Goal: Task Accomplishment & Management: Use online tool/utility

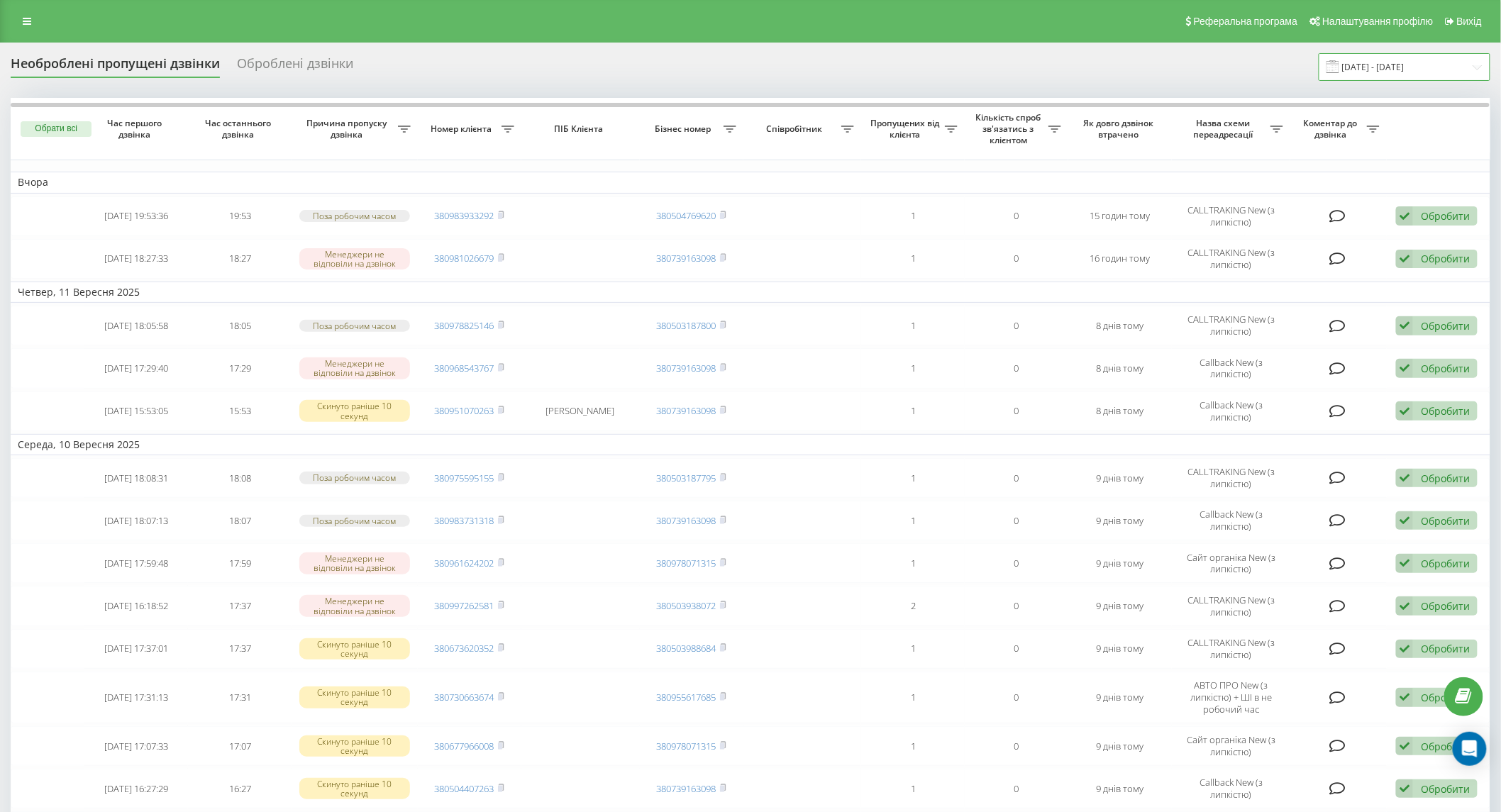
click at [1417, 60] on input "18.08.2025 - 18.09.2025" at bounding box center [1404, 66] width 172 height 28
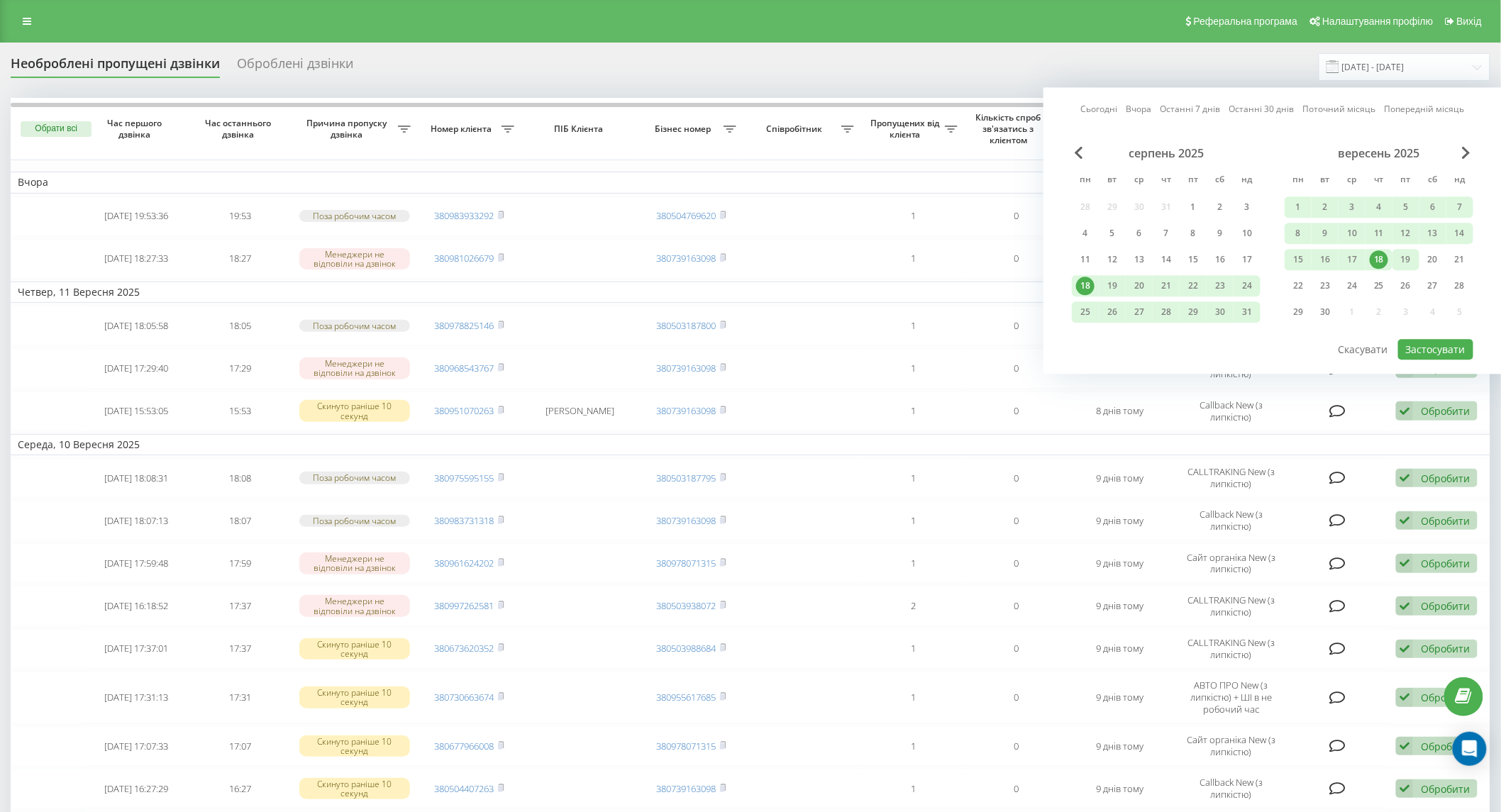
click at [1402, 263] on div "19" at bounding box center [1406, 259] width 19 height 19
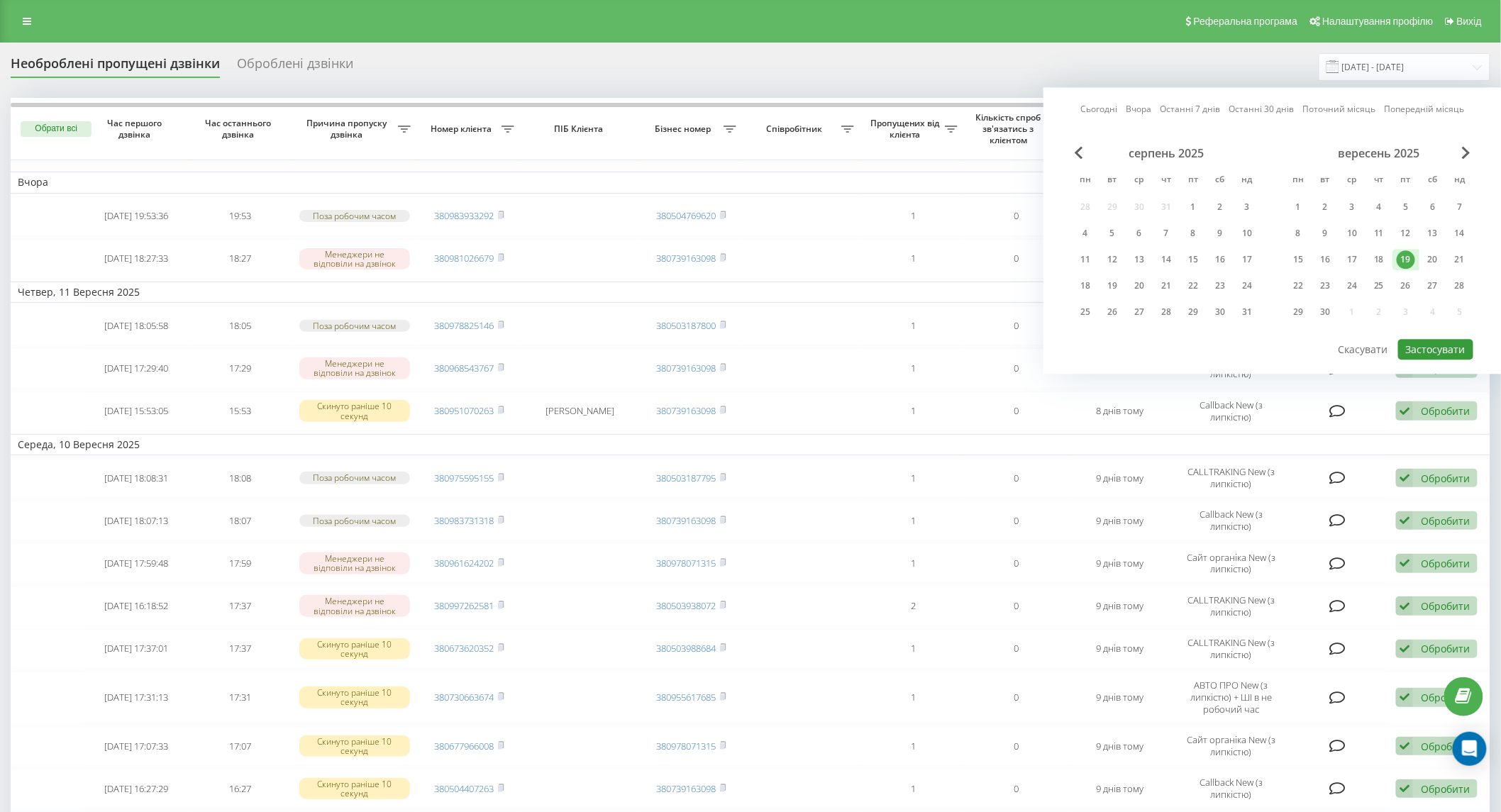
click at [1448, 349] on button "Застосувати" at bounding box center [1435, 349] width 75 height 21
type input "[DATE] - [DATE]"
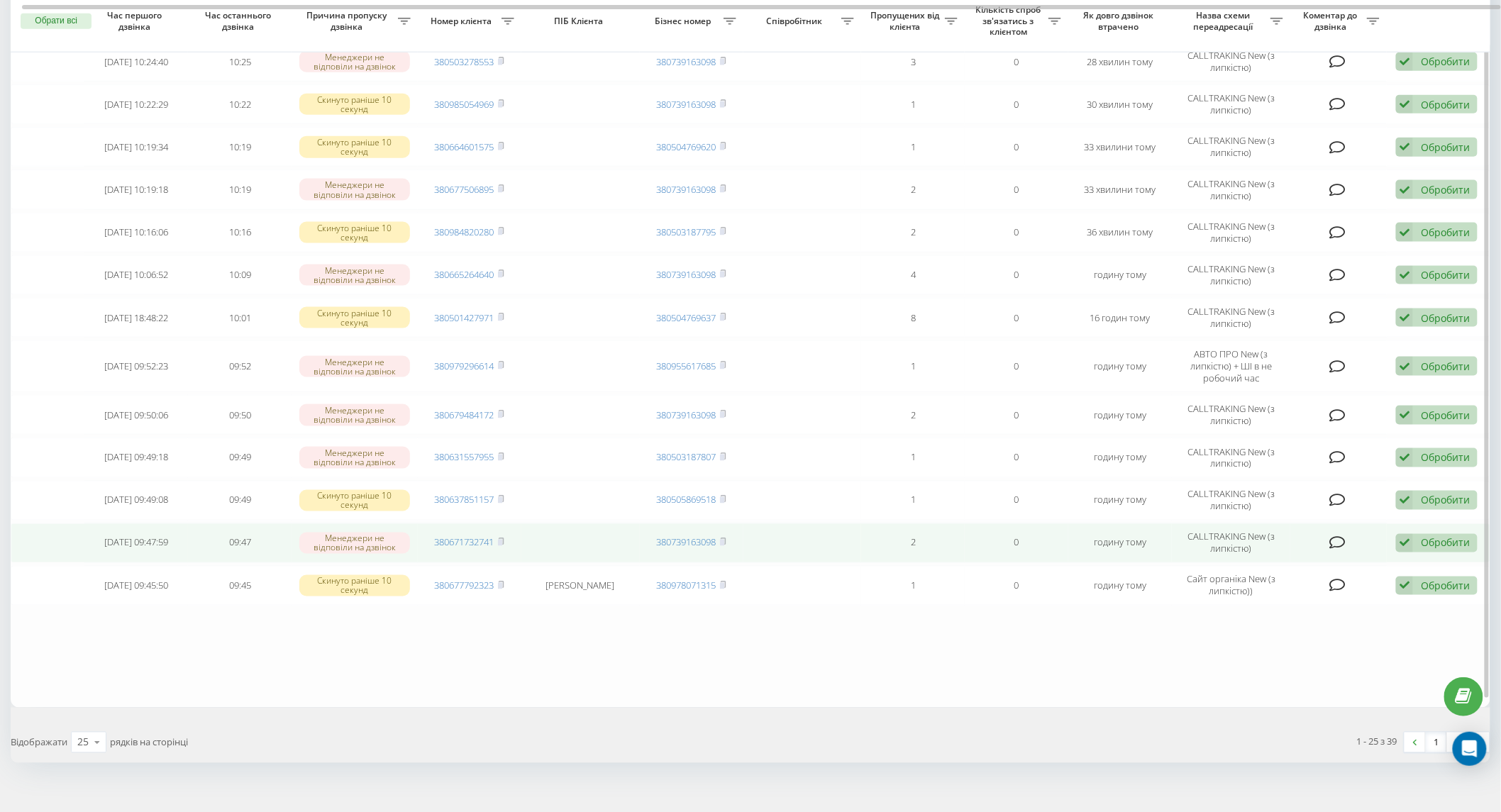
scroll to position [677, 0]
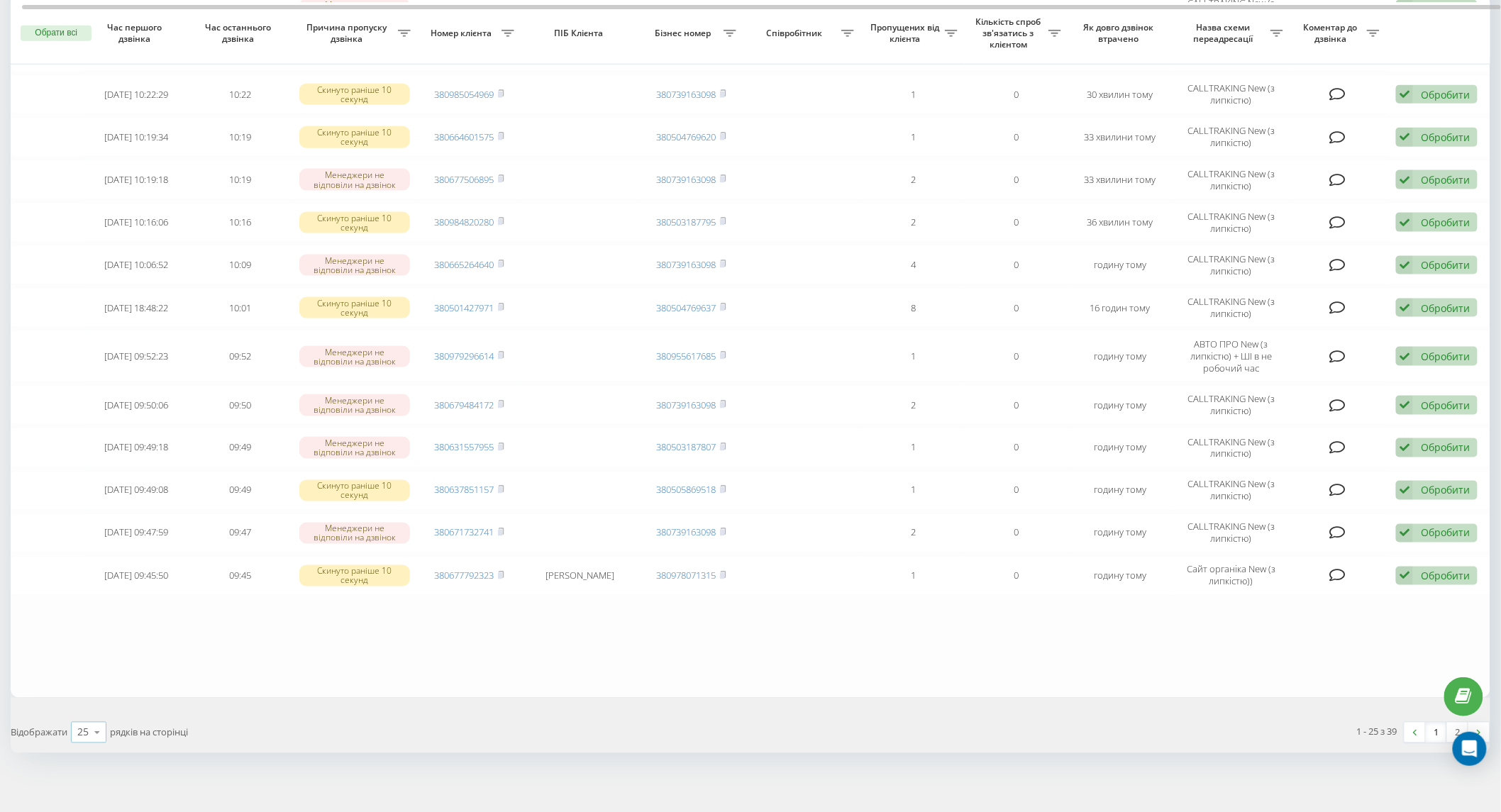
click at [95, 721] on icon at bounding box center [97, 732] width 22 height 28
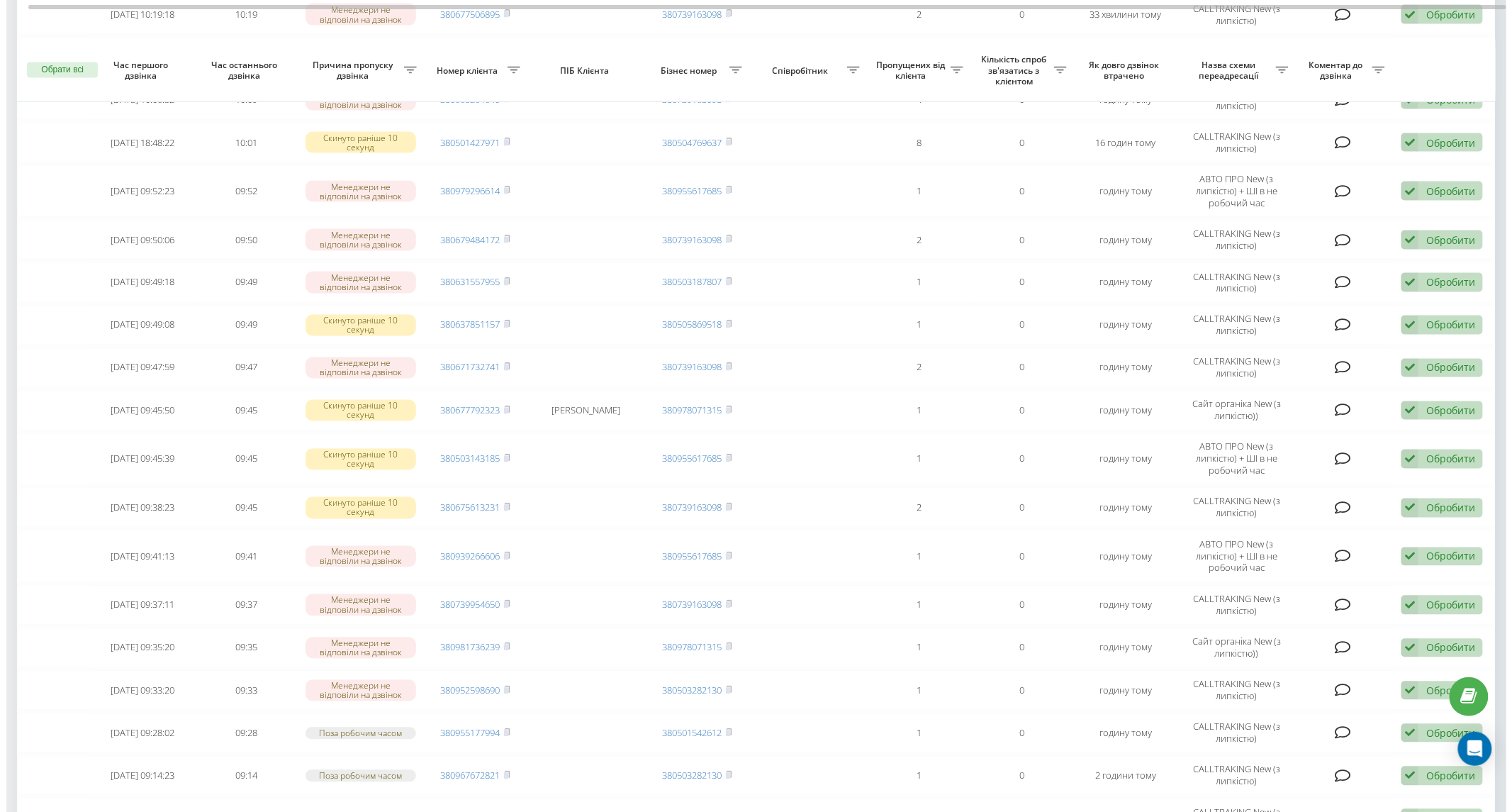
scroll to position [945, 0]
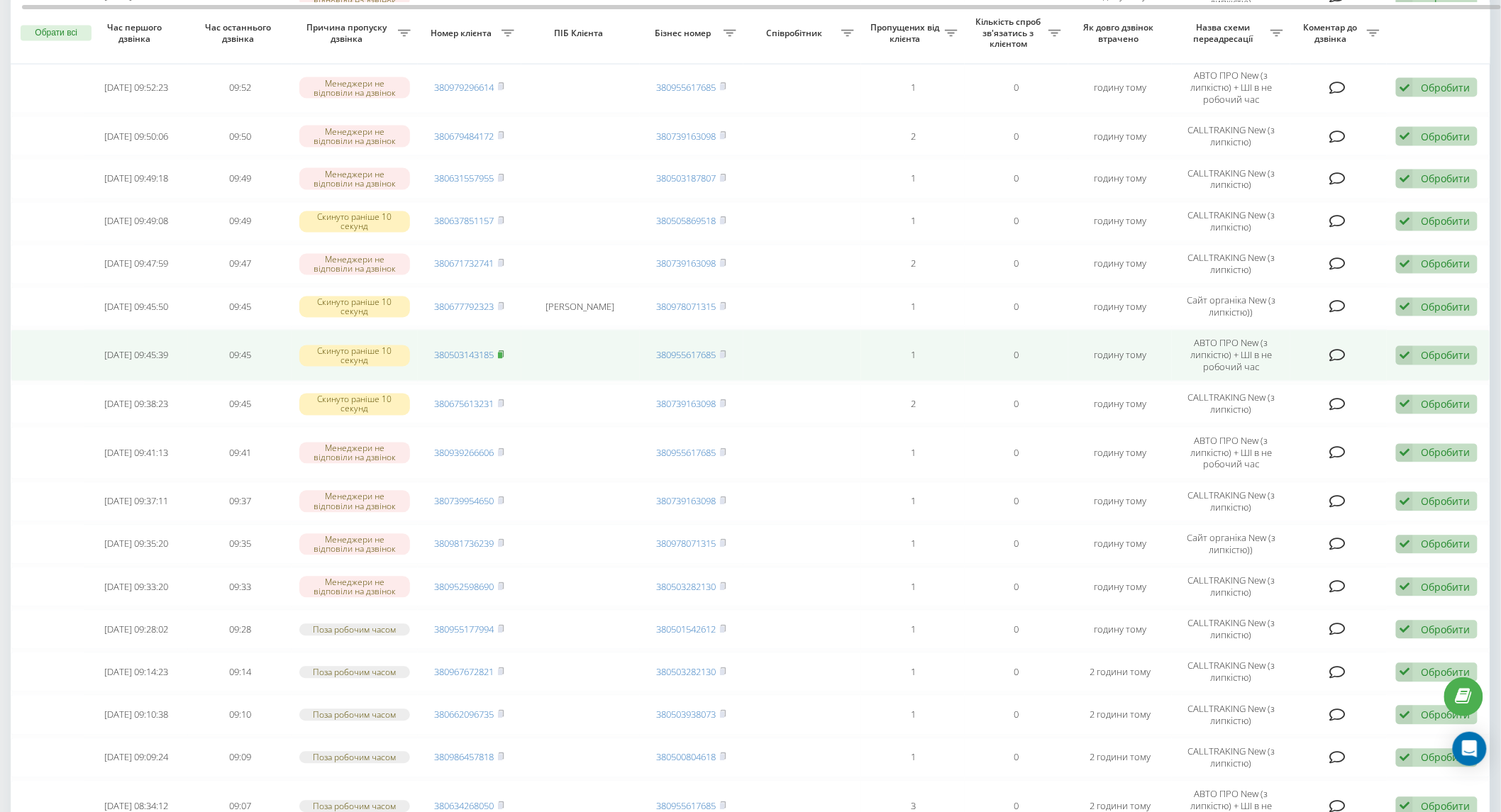
click at [504, 351] on icon at bounding box center [501, 354] width 7 height 8
click at [1464, 349] on div "Обробити" at bounding box center [1445, 356] width 49 height 13
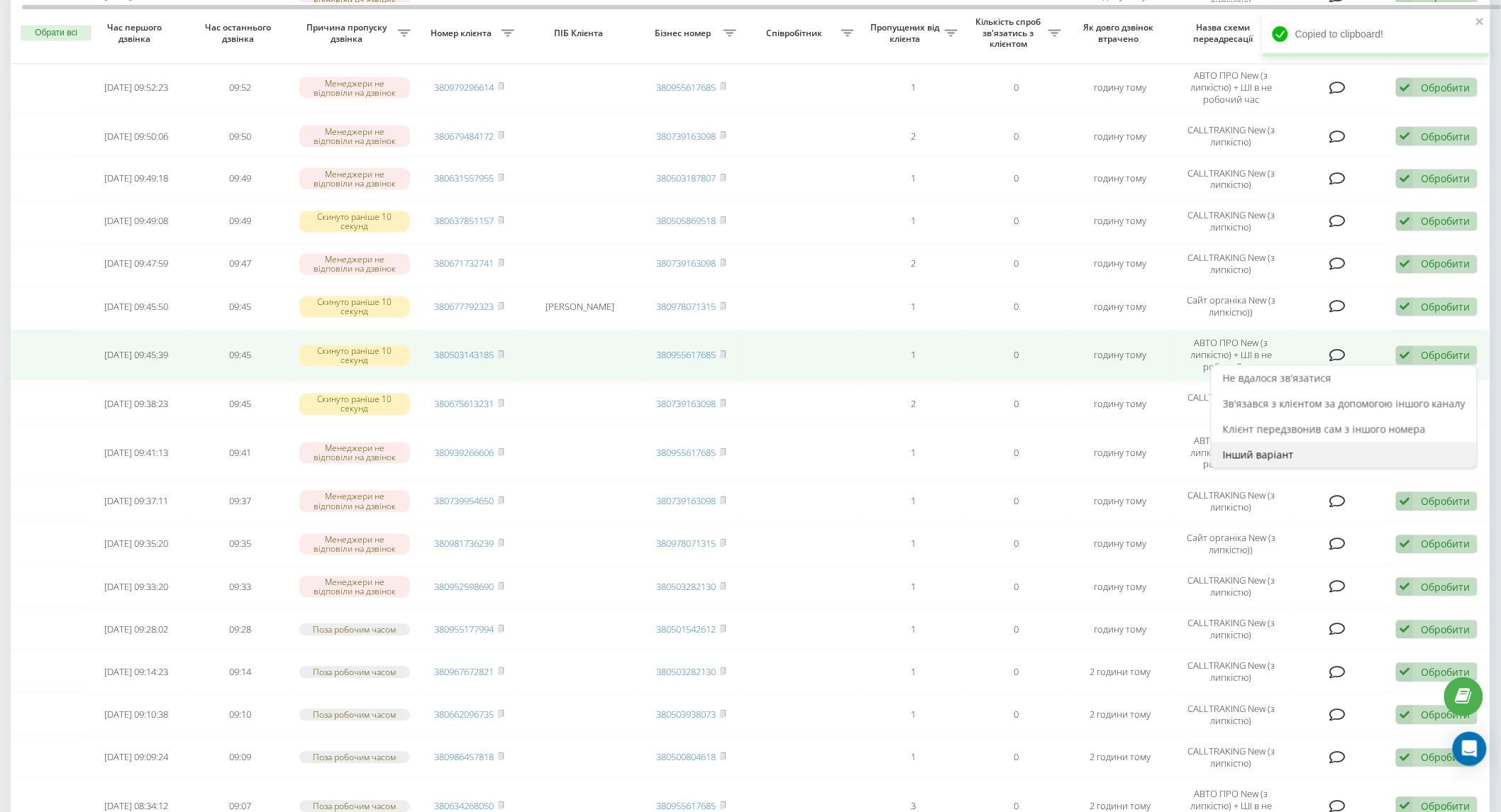
click at [1311, 452] on div "Інший варіант" at bounding box center [1344, 455] width 265 height 25
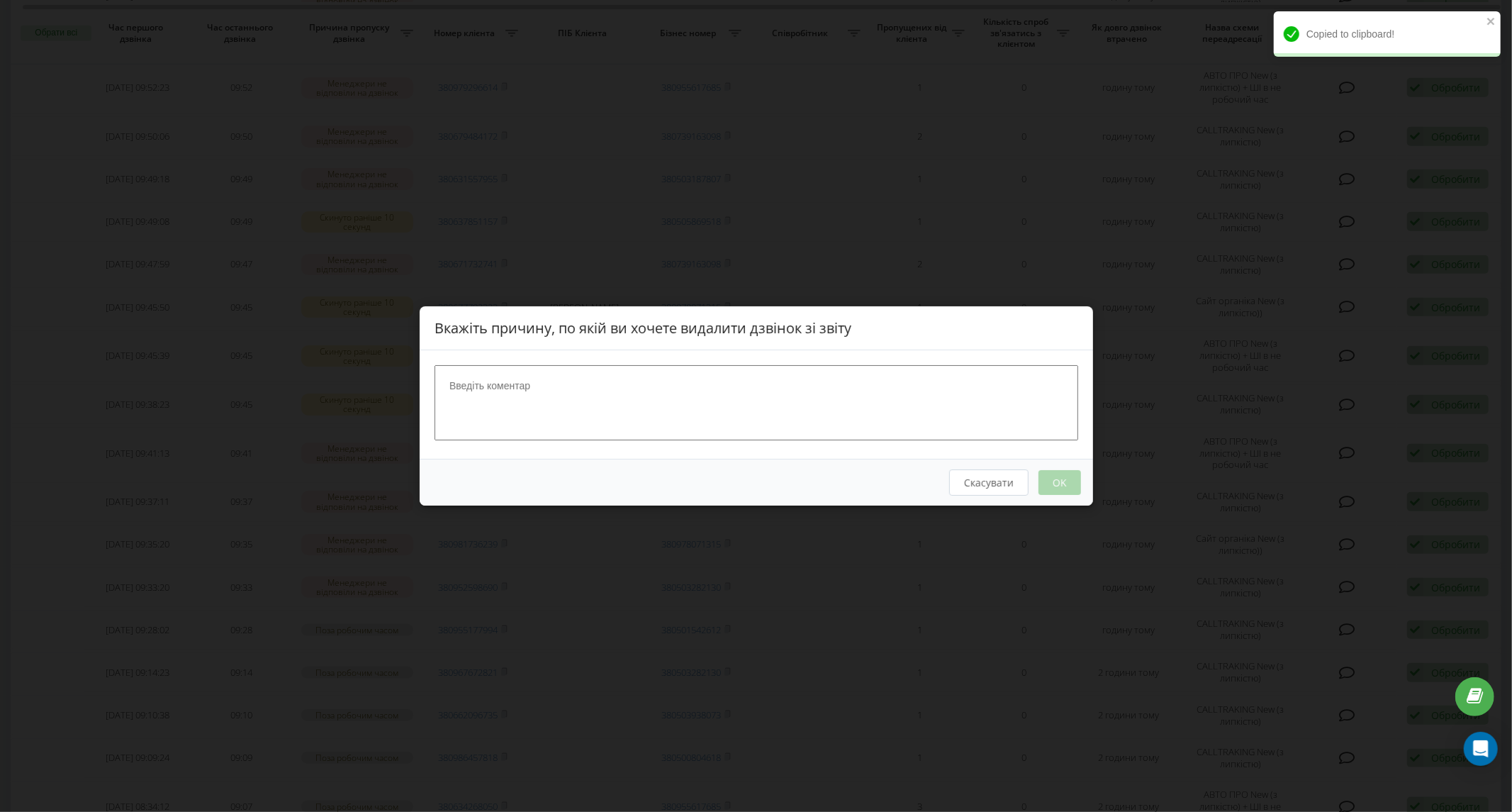
click at [606, 363] on div at bounding box center [756, 405] width 673 height 109
click at [608, 377] on textarea at bounding box center [756, 403] width 644 height 75
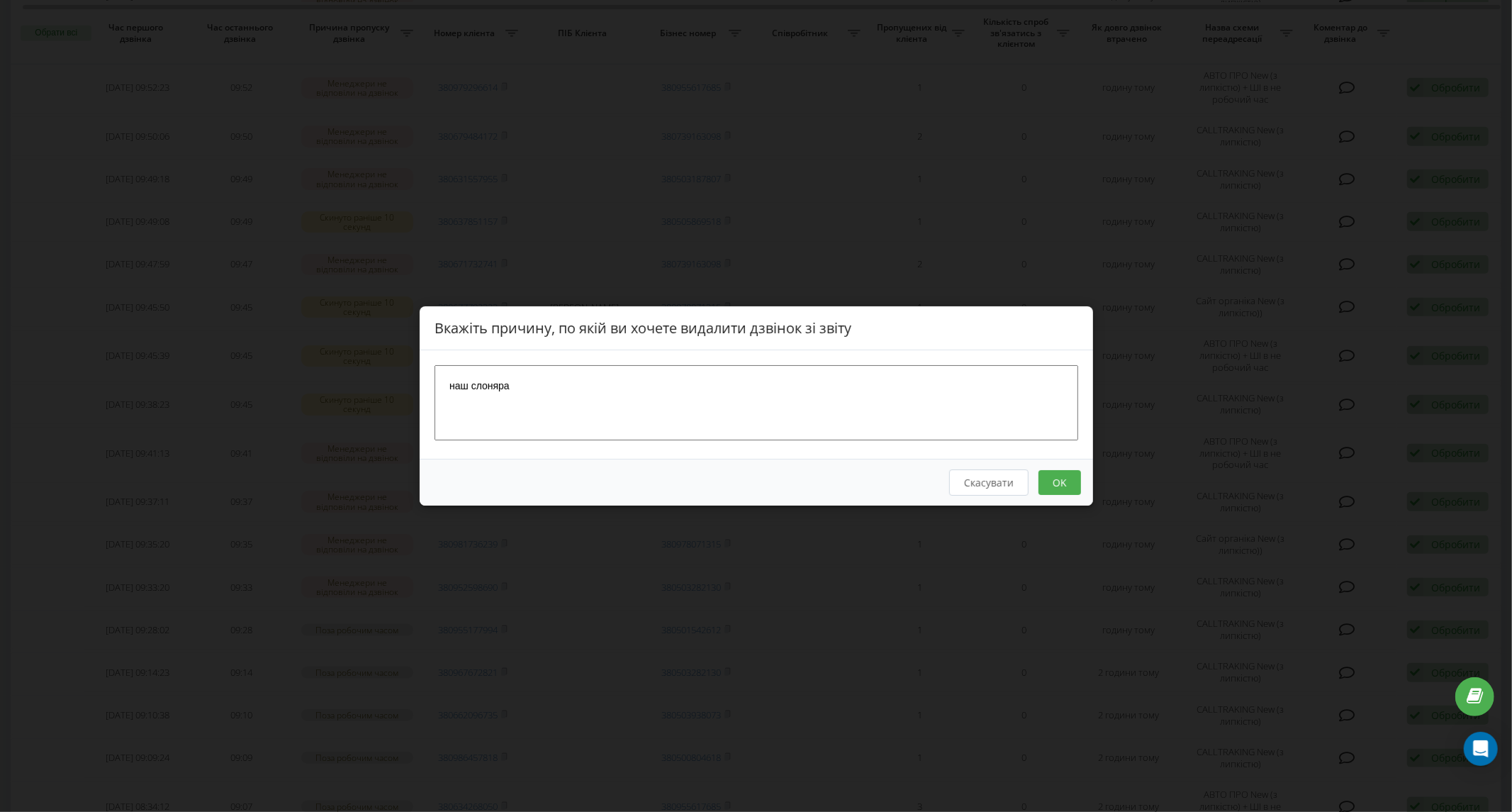
type textarea "наш слоняра"
click at [1057, 485] on button "OK" at bounding box center [1059, 482] width 42 height 25
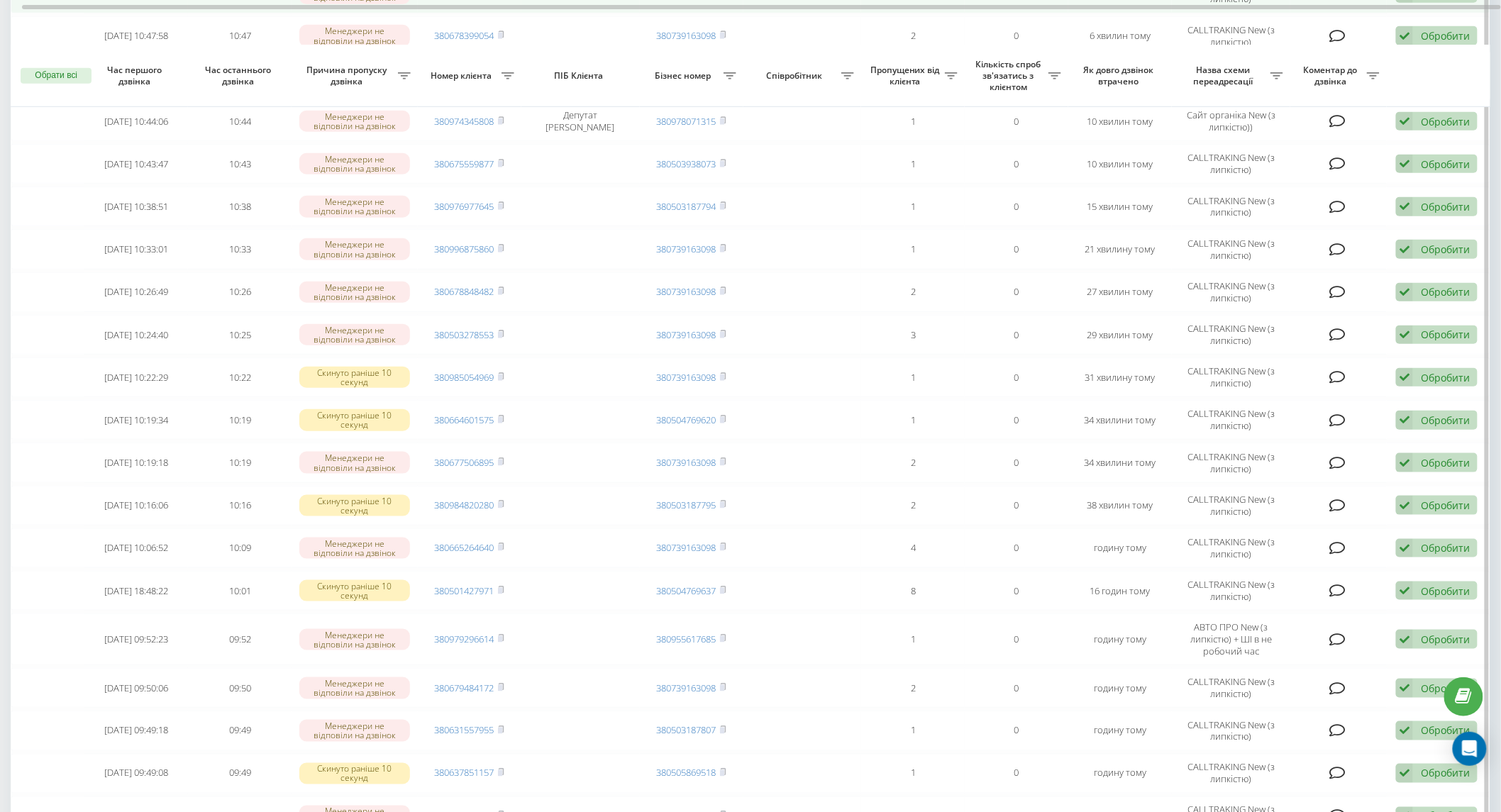
scroll to position [473, 0]
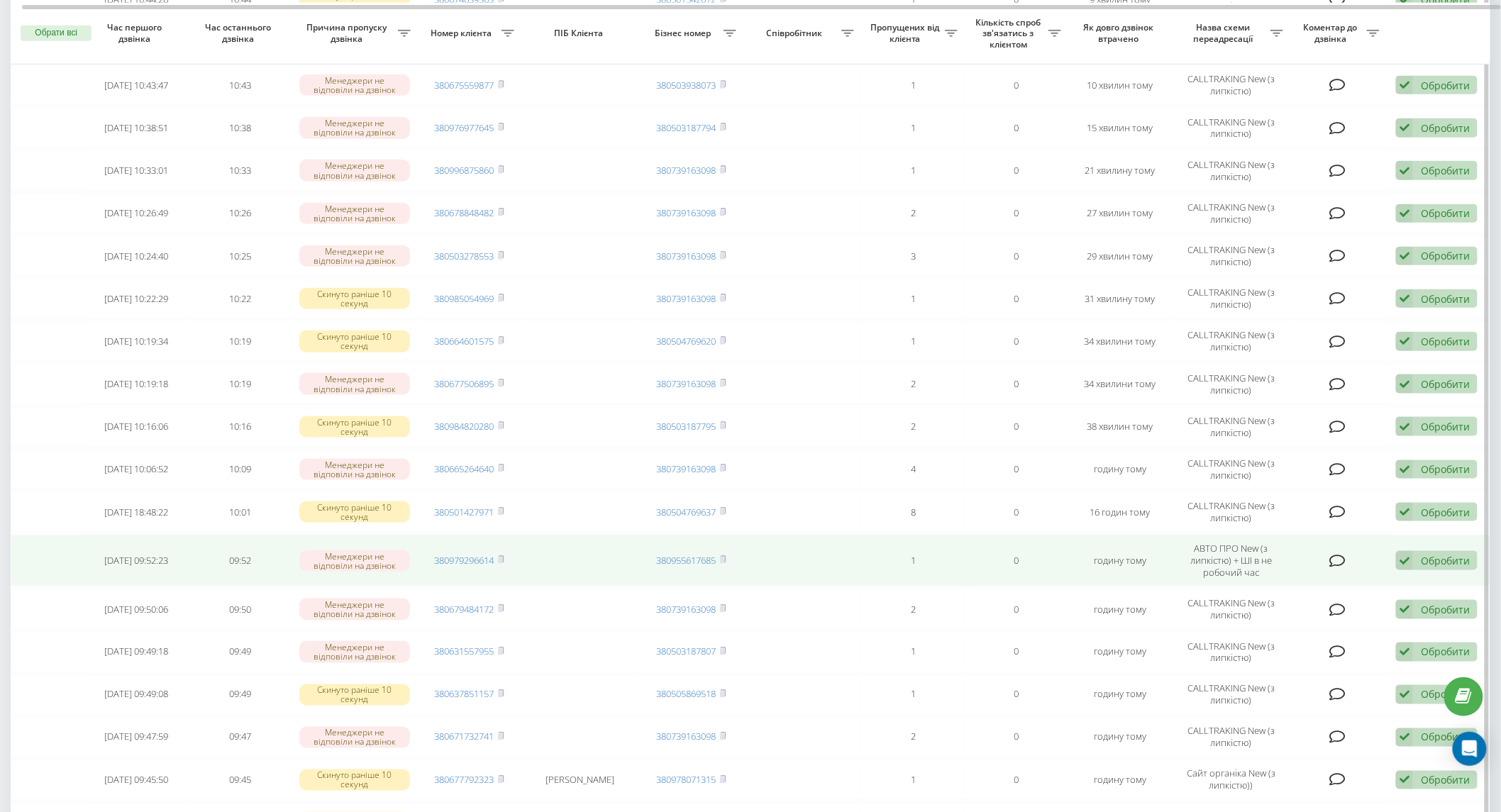
click at [507, 556] on td "380979296614" at bounding box center [469, 560] width 103 height 52
click at [504, 555] on icon at bounding box center [501, 559] width 7 height 8
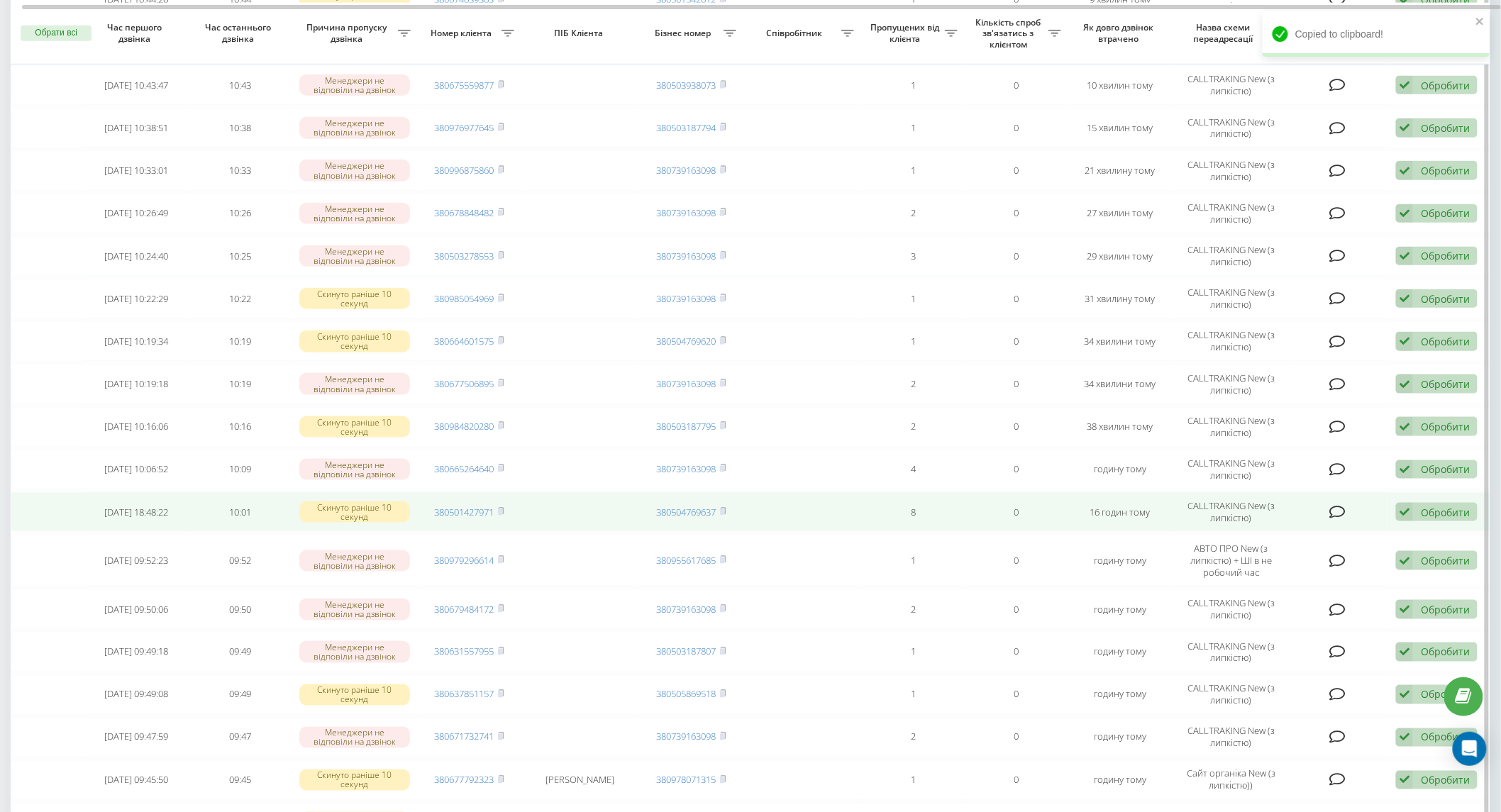
click at [507, 507] on td "380501427971" at bounding box center [469, 511] width 103 height 39
click at [500, 509] on rect at bounding box center [500, 512] width 4 height 7
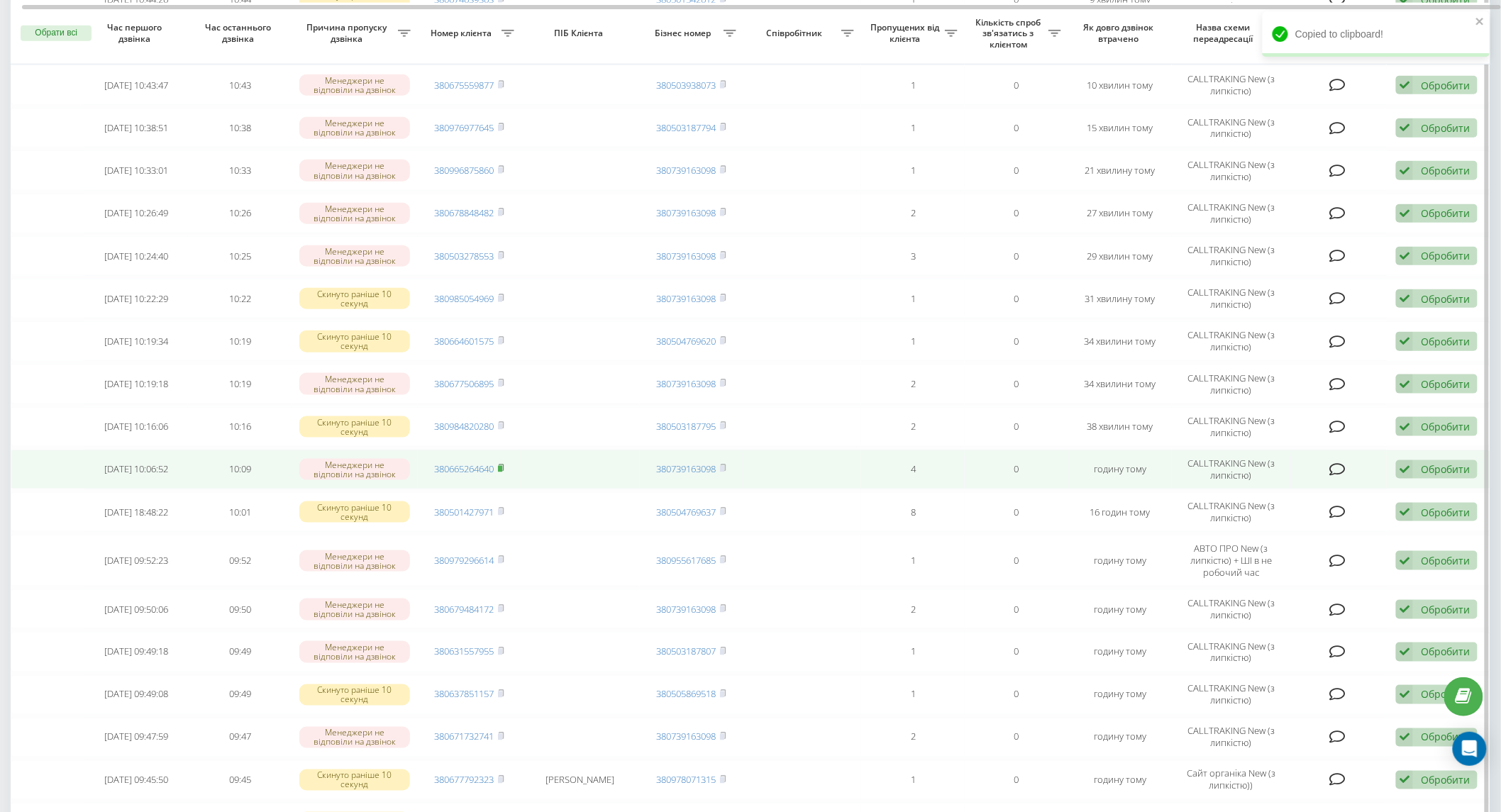
click at [503, 466] on rect at bounding box center [500, 469] width 4 height 7
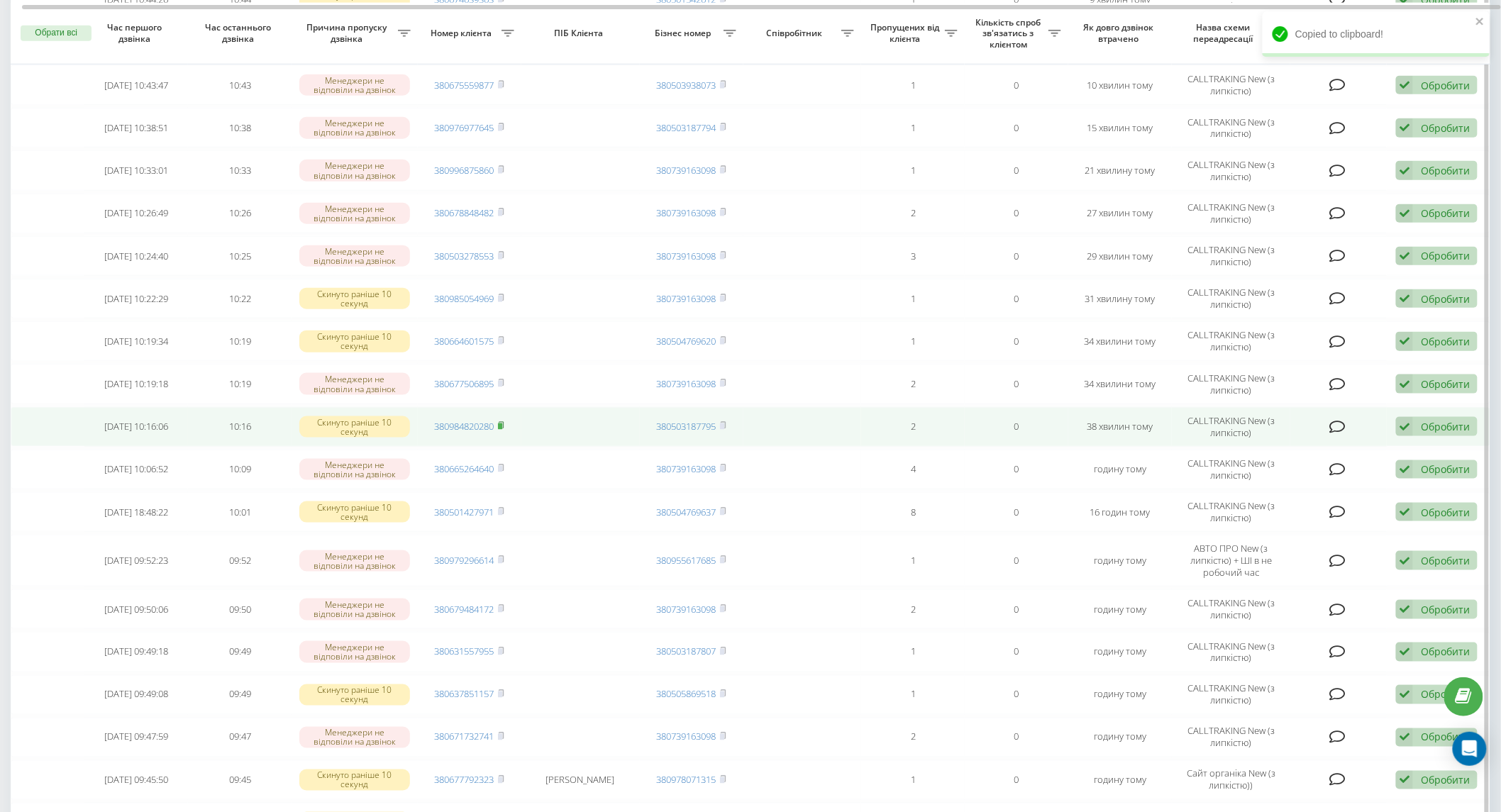
click at [502, 423] on rect at bounding box center [500, 426] width 4 height 7
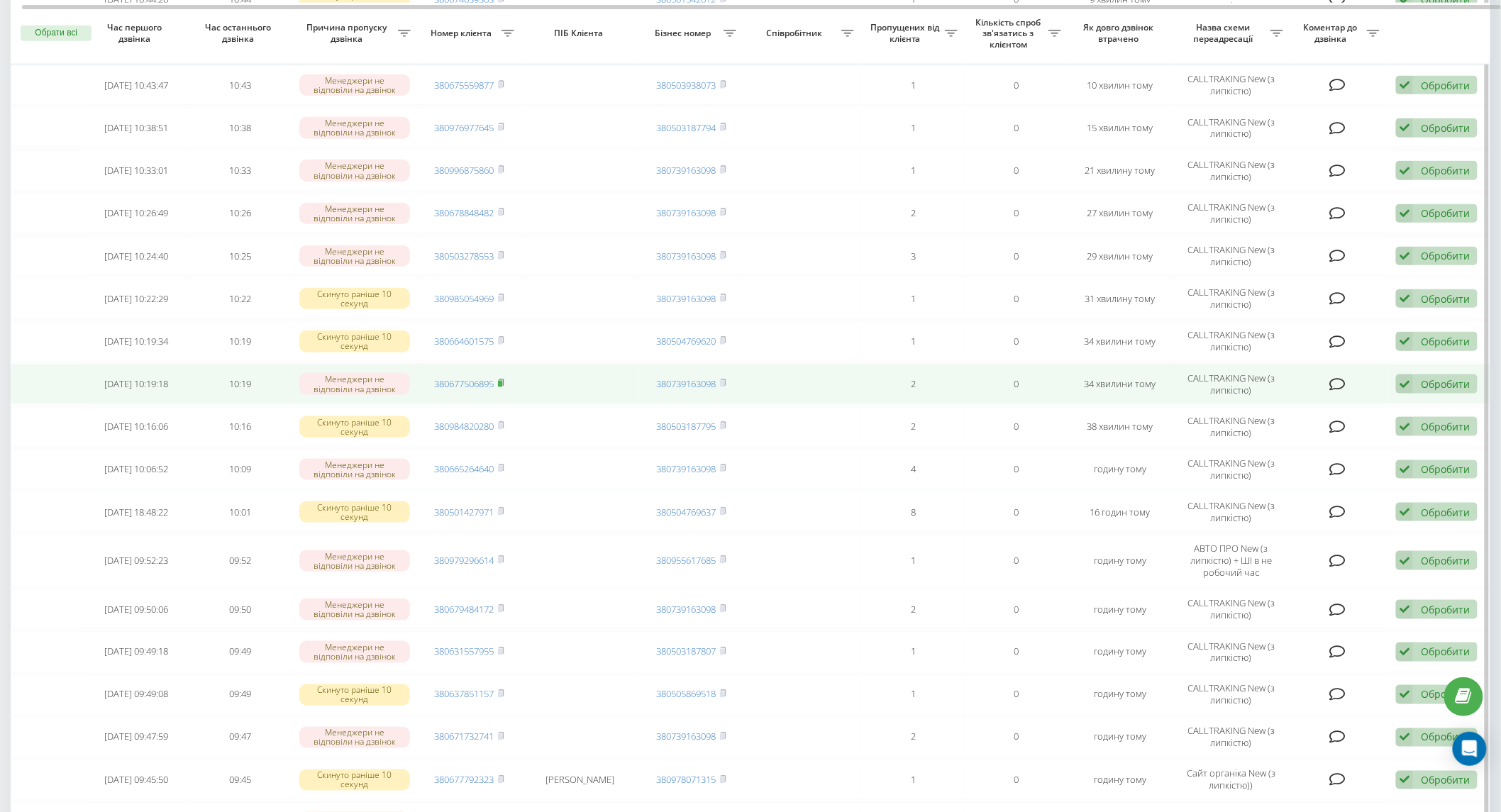
click at [504, 380] on icon at bounding box center [501, 383] width 7 height 8
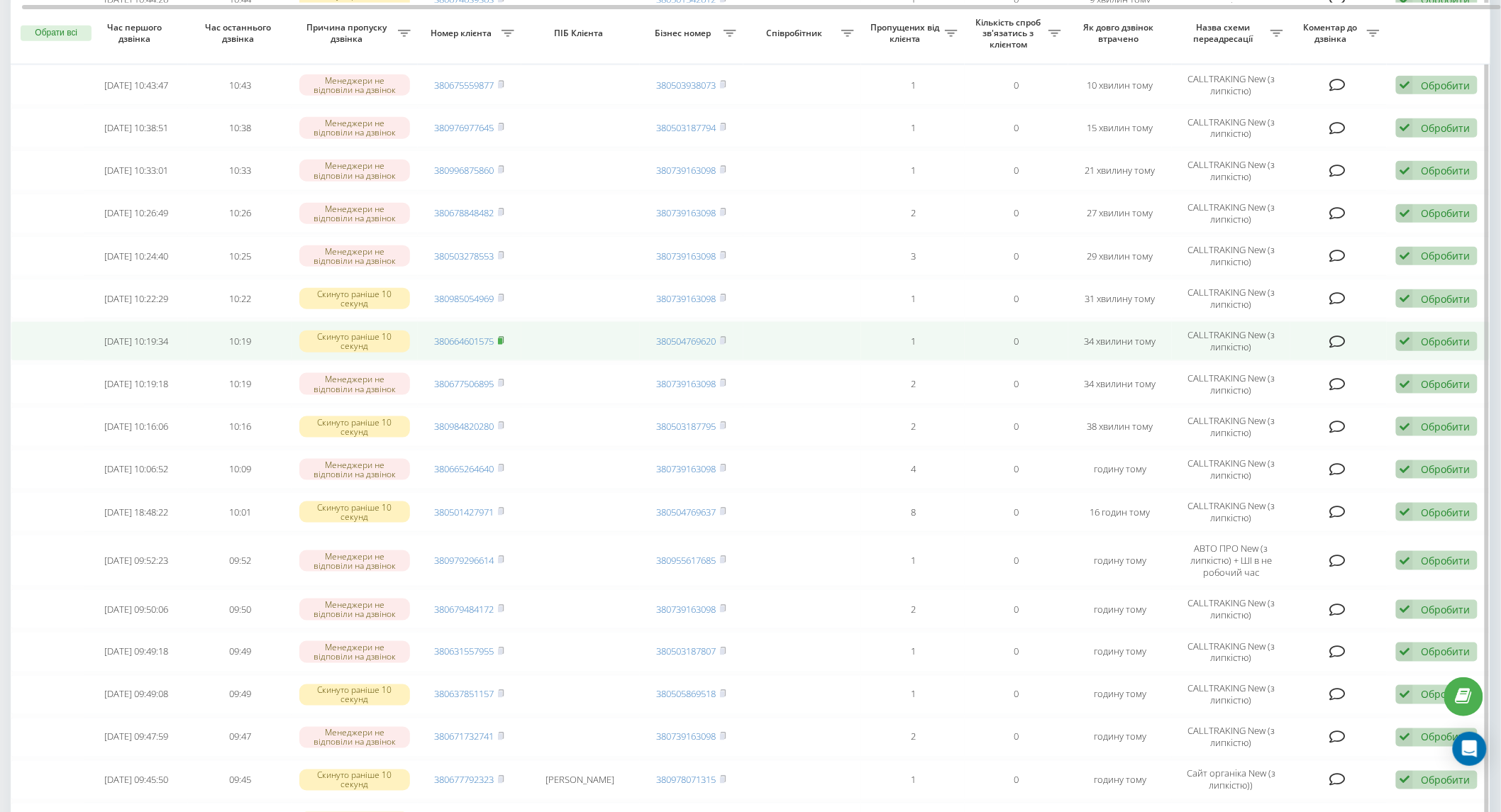
click at [503, 339] on span at bounding box center [501, 341] width 7 height 13
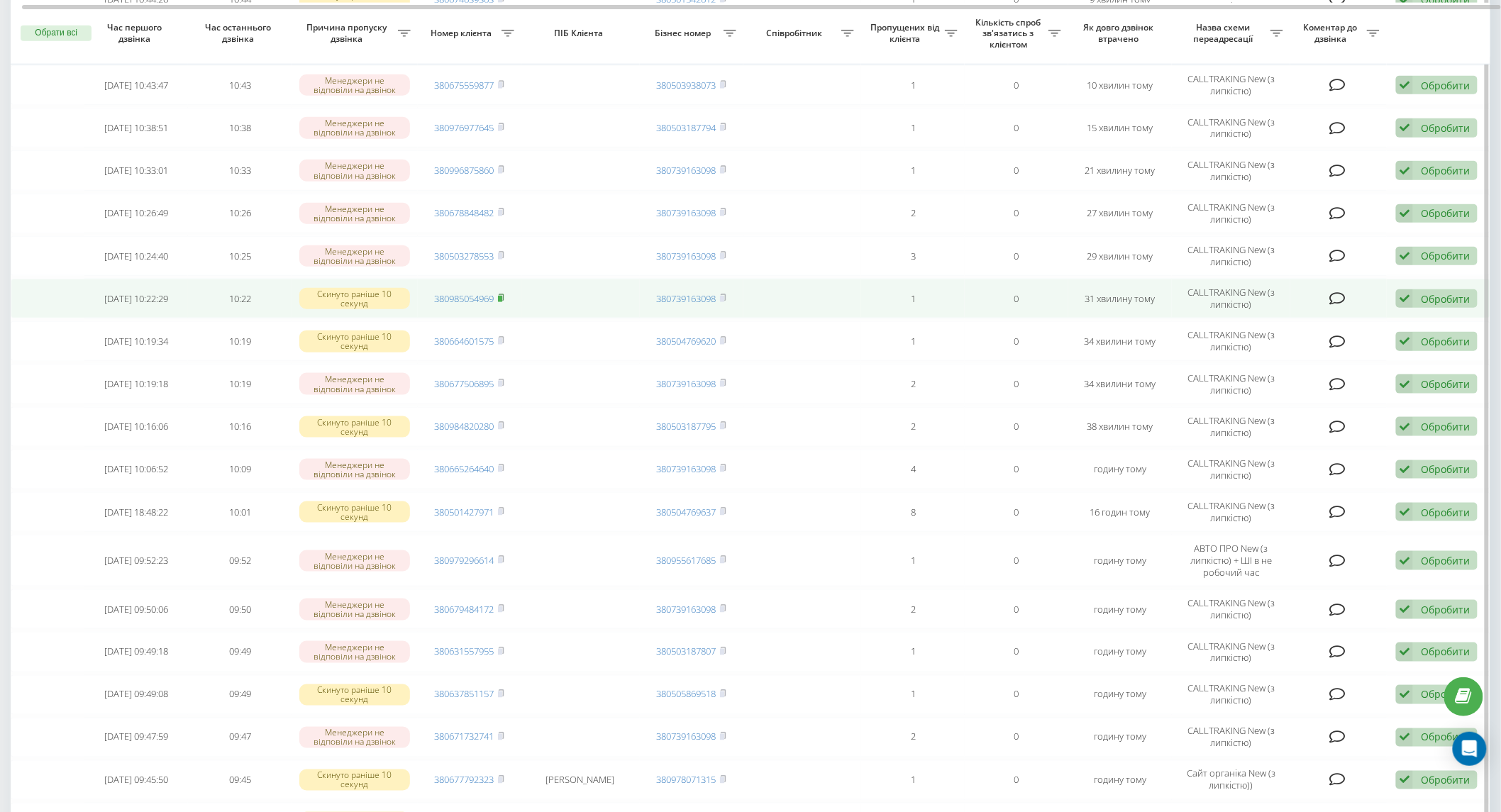
click at [504, 293] on icon at bounding box center [501, 297] width 7 height 8
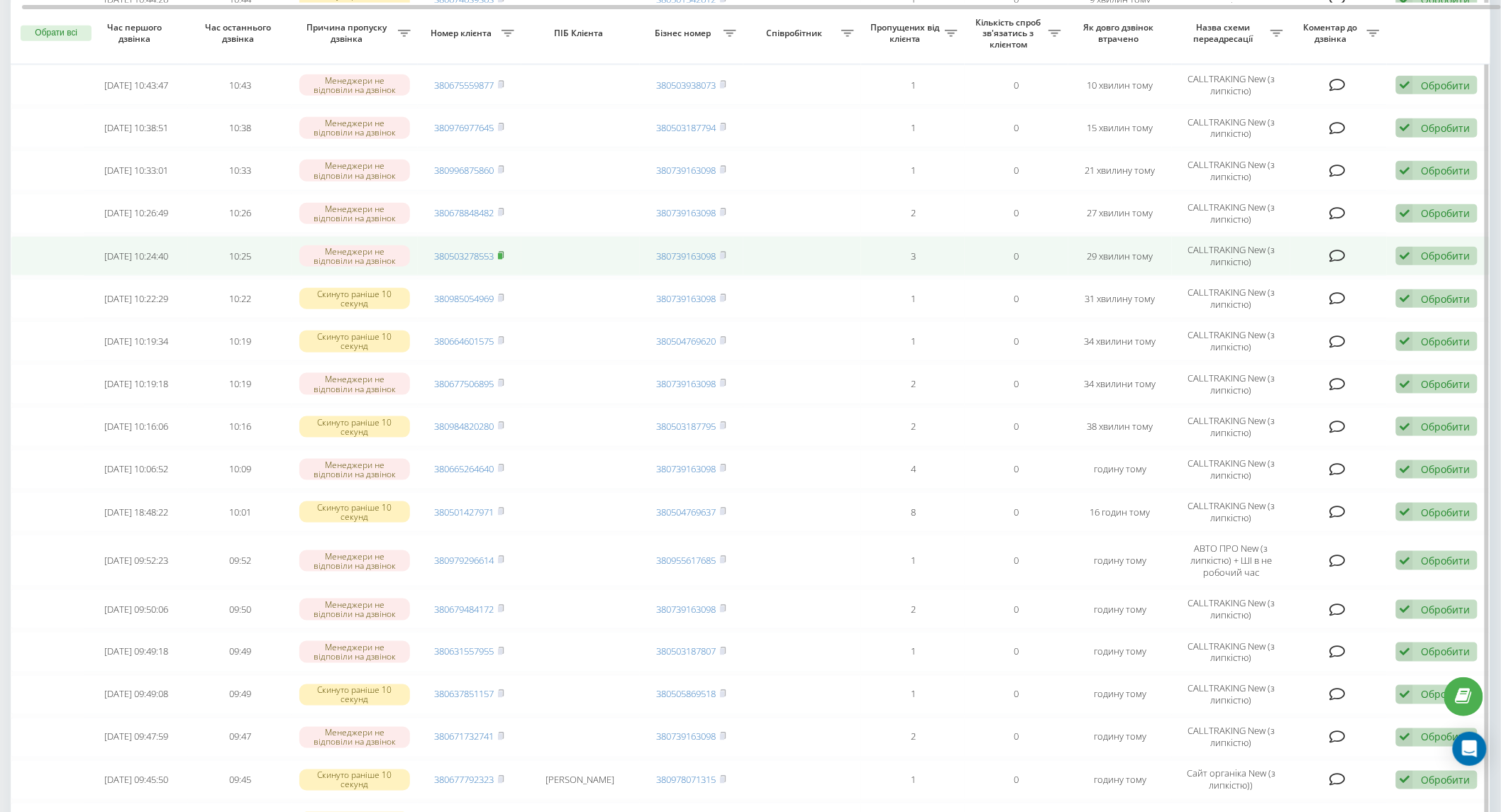
click at [503, 251] on icon at bounding box center [501, 254] width 5 height 7
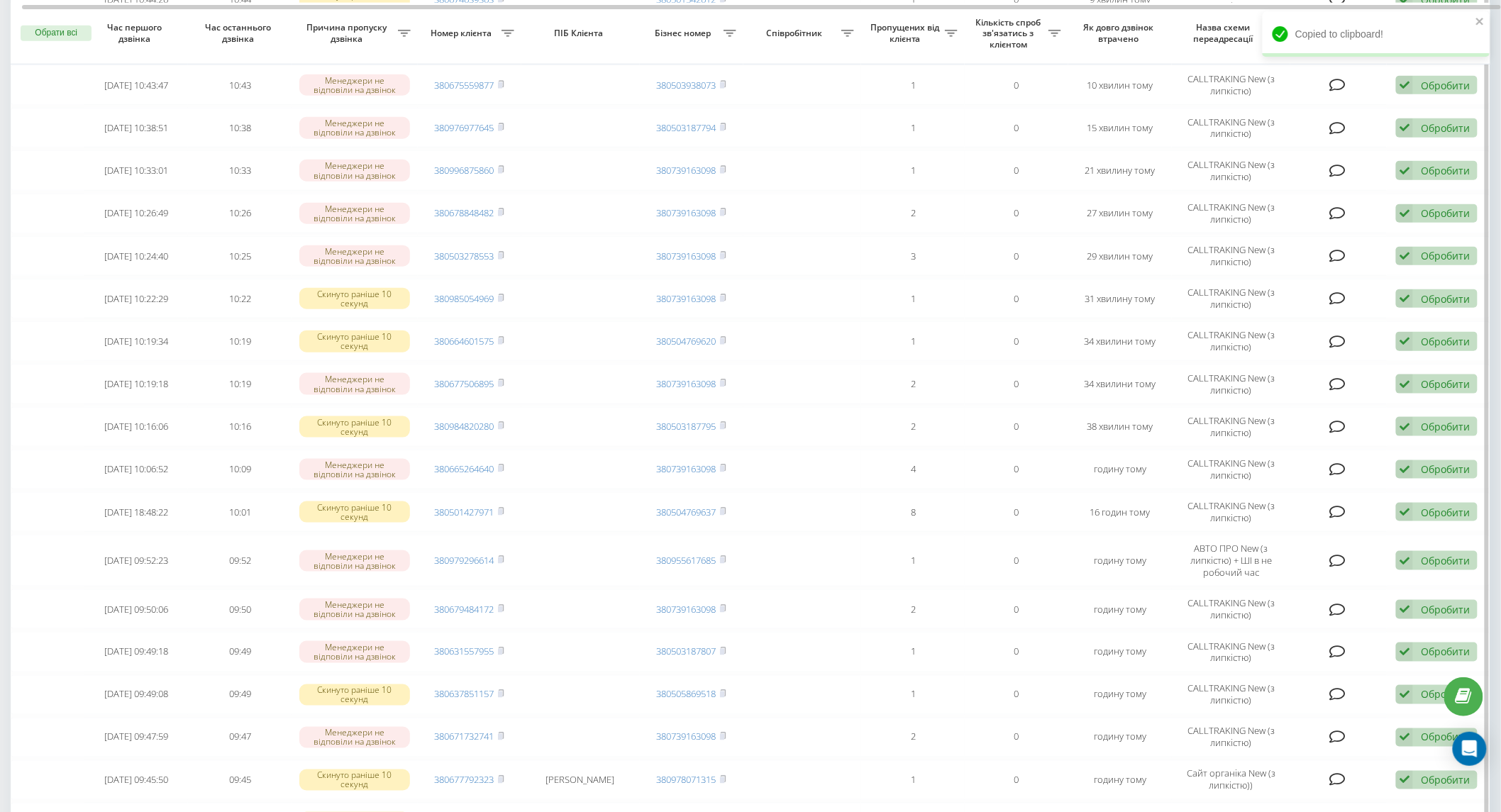
click at [1174, 63] on th "Назва схеми переадресації" at bounding box center [1231, 34] width 118 height 63
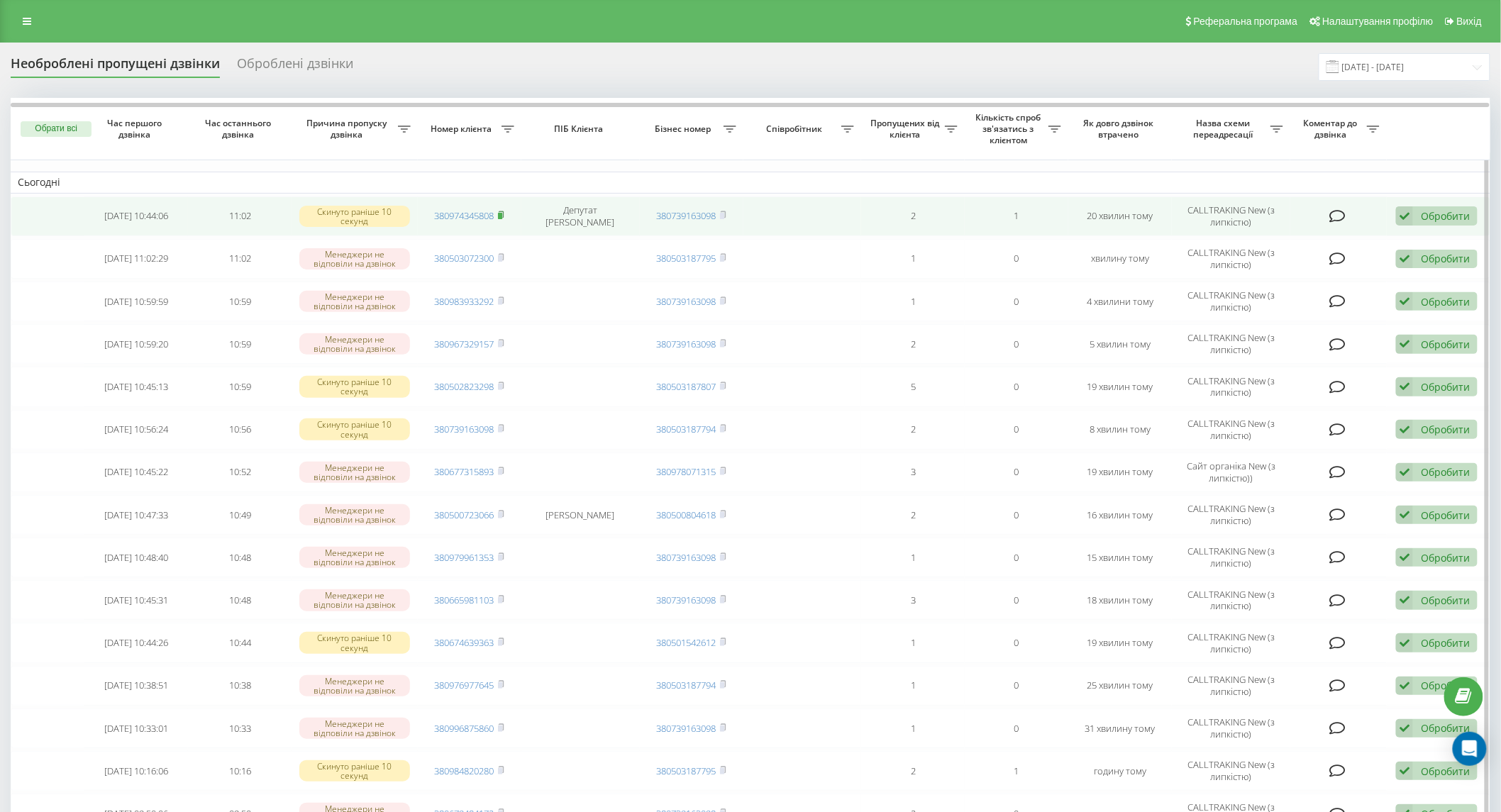
click at [503, 214] on rect at bounding box center [500, 216] width 4 height 7
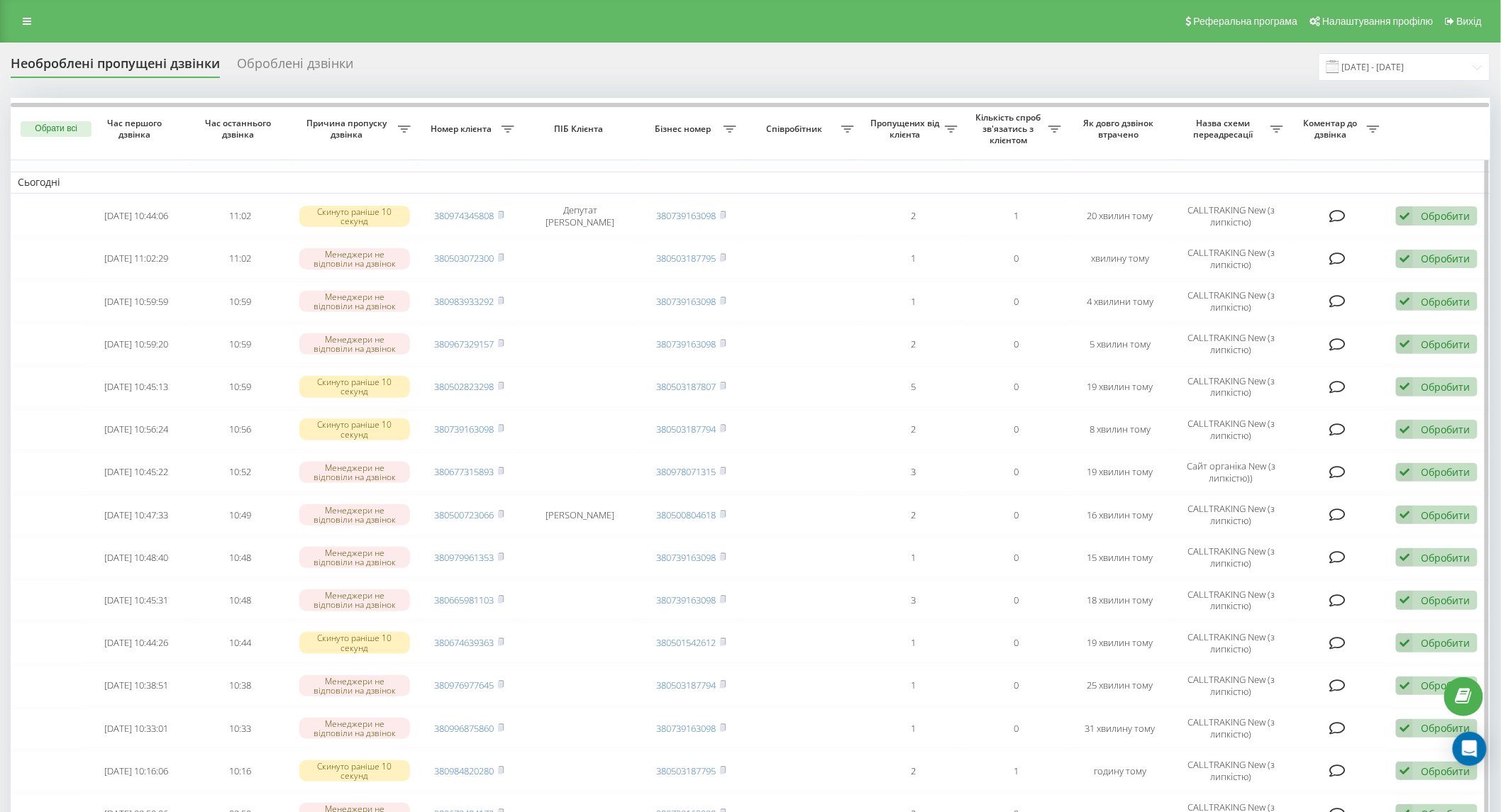
click at [665, 165] on table "Сьогодні 2025-09-19 10:44:06 11:02 Скинуто раніше 10 секунд 380974345808 Депута…" at bounding box center [750, 581] width 1479 height 966
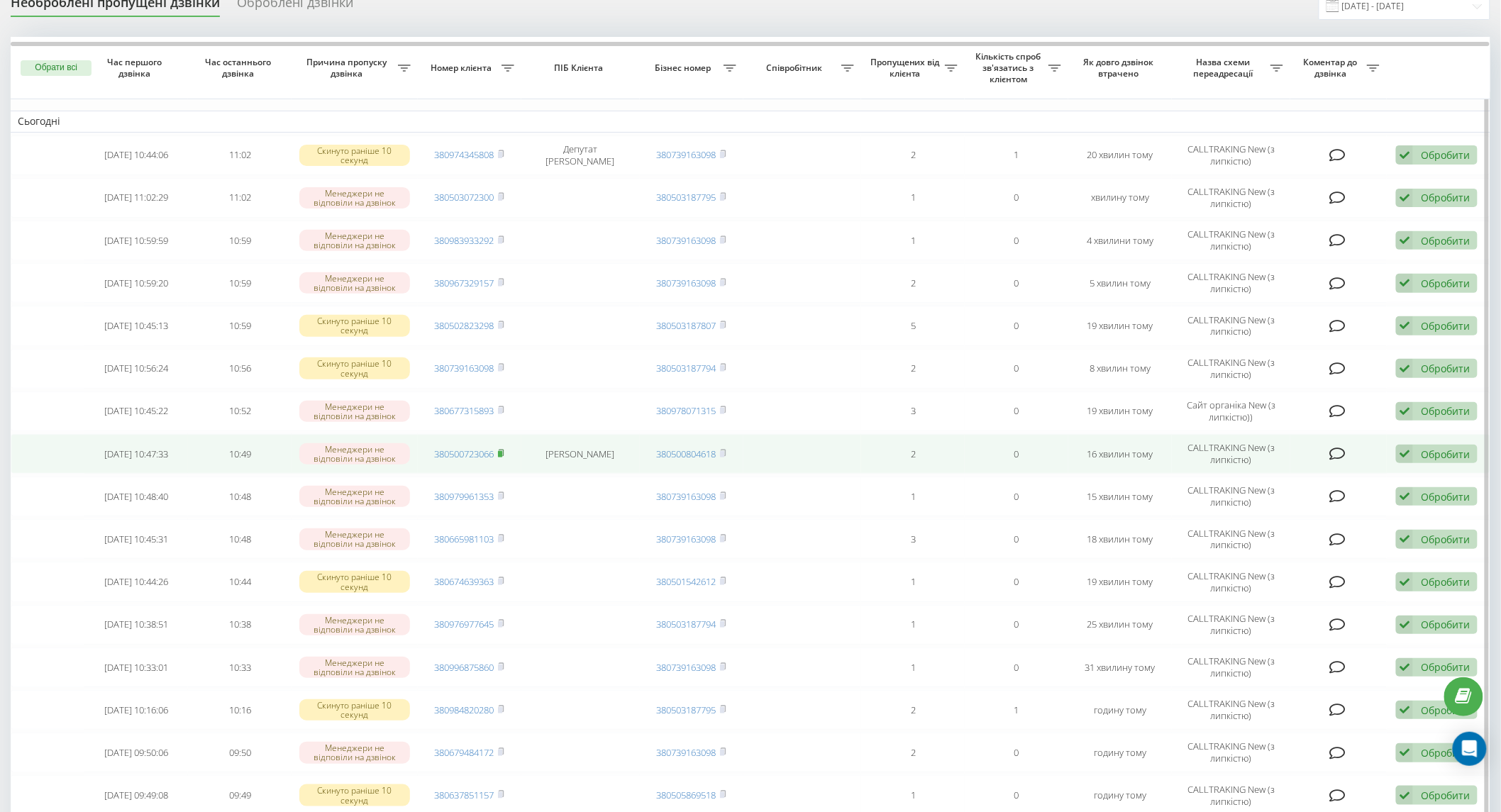
scroll to position [79, 0]
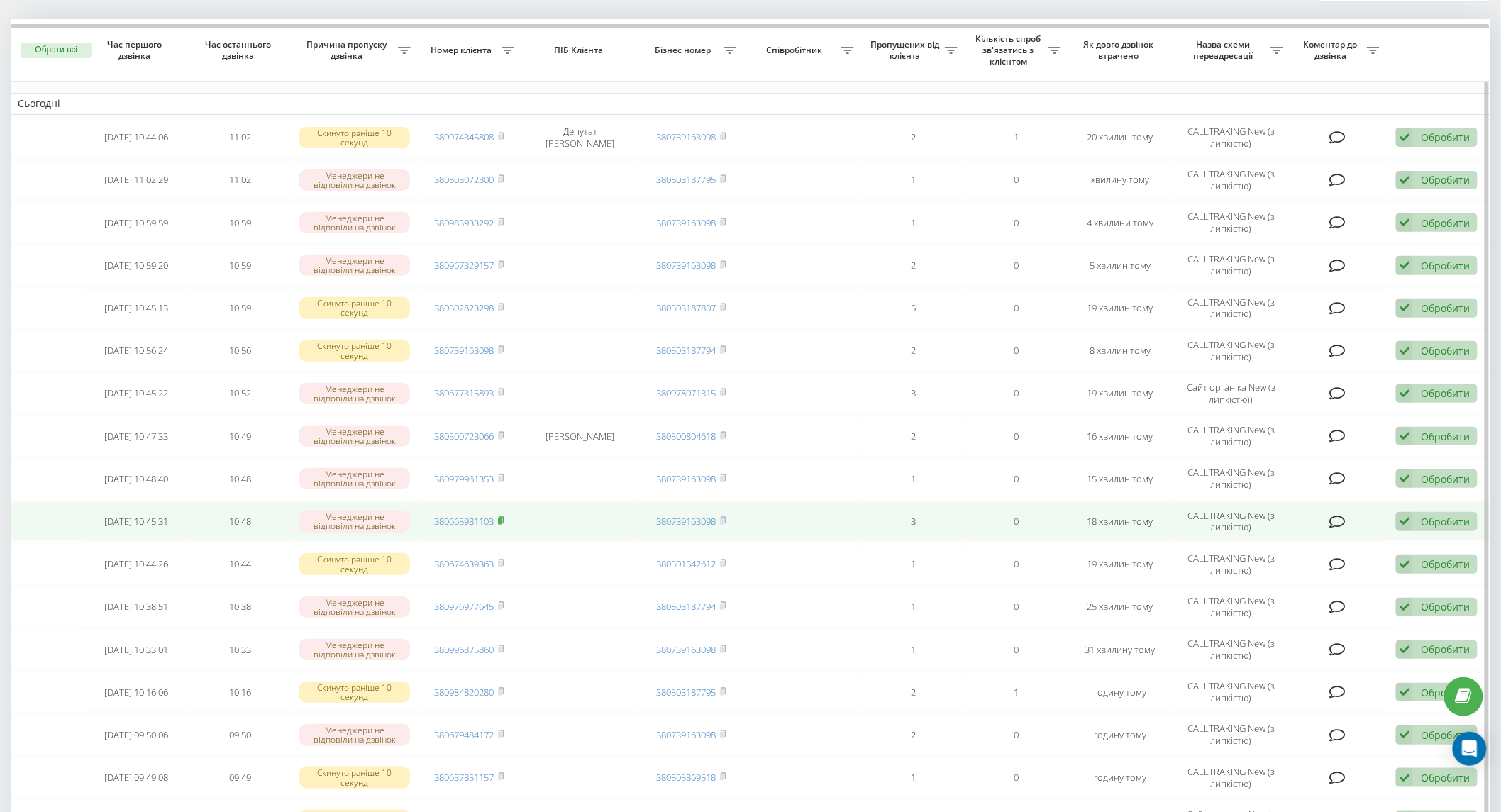
click at [503, 518] on rect at bounding box center [500, 521] width 4 height 7
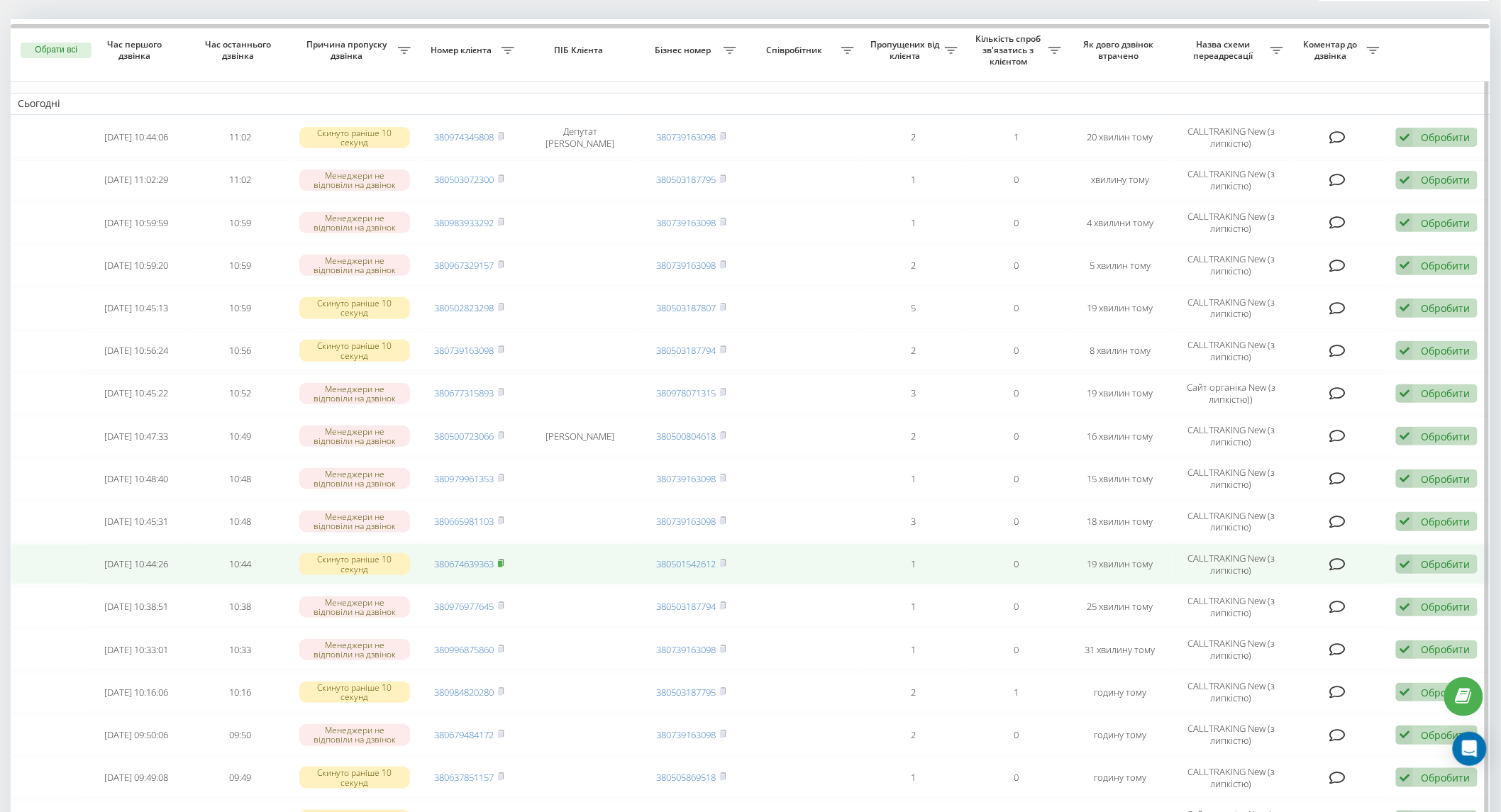
click at [502, 562] on rect at bounding box center [500, 564] width 4 height 7
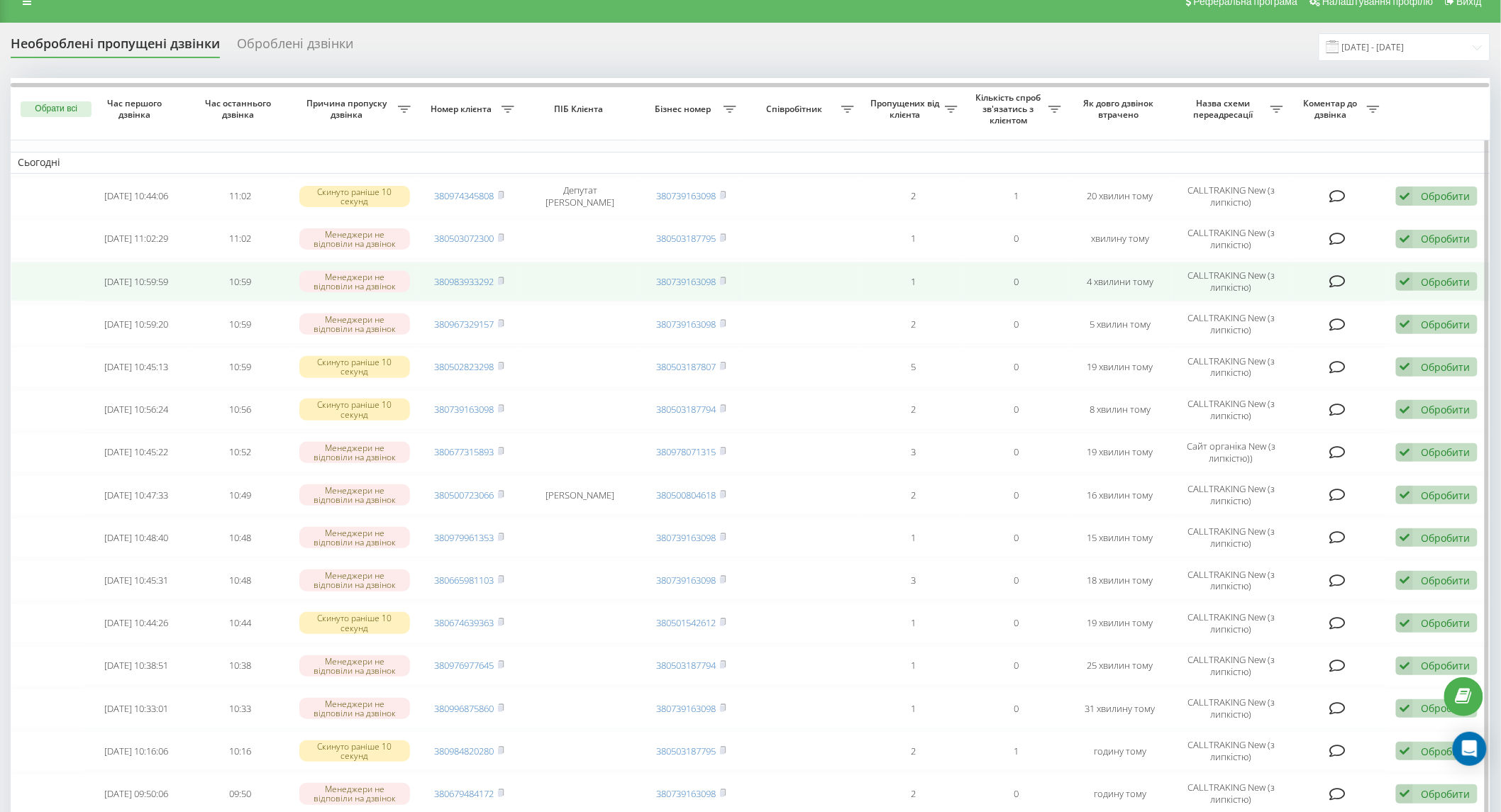
scroll to position [0, 0]
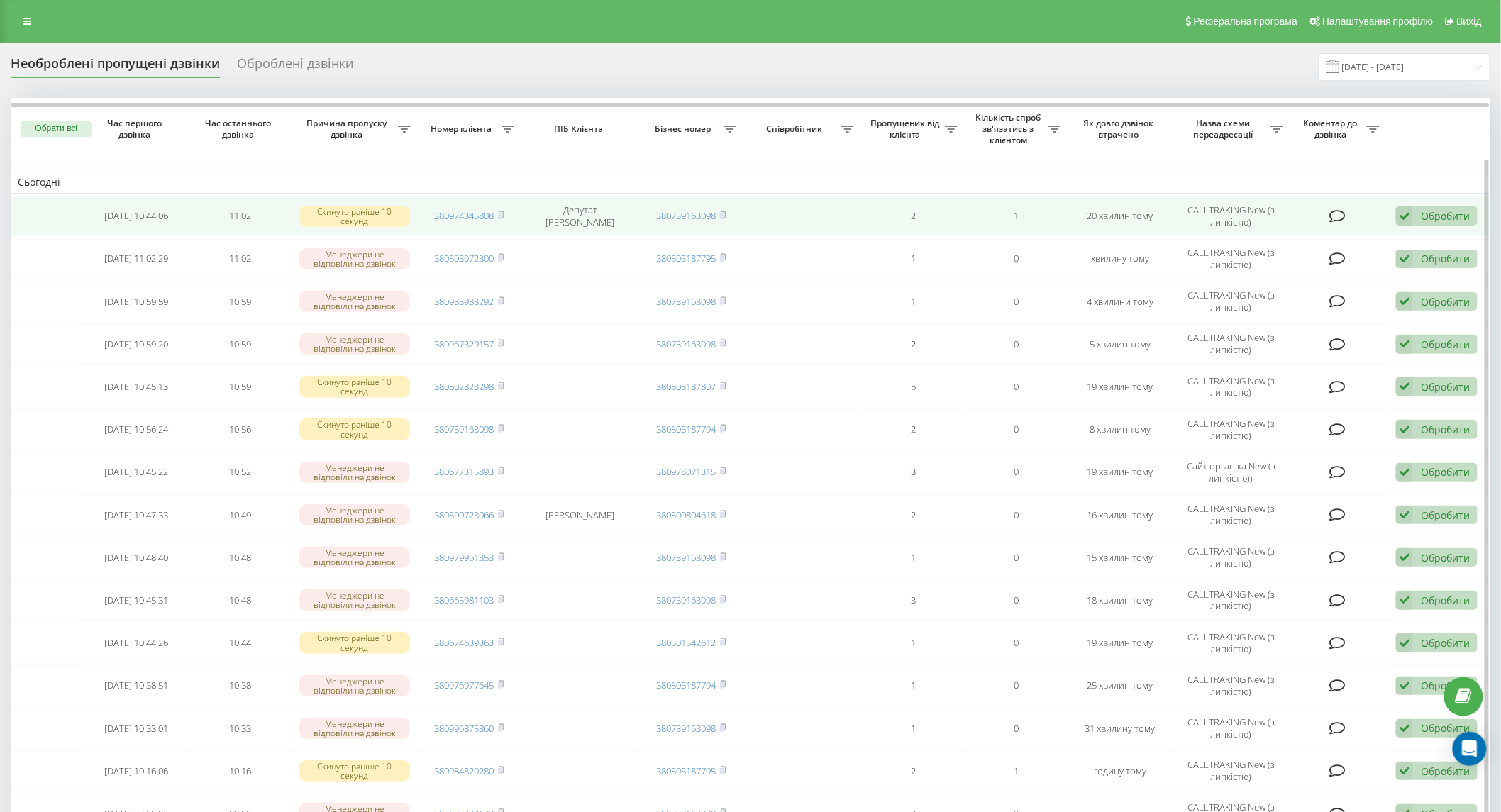
drag, startPoint x: 1419, startPoint y: 213, endPoint x: 1412, endPoint y: 214, distance: 7.1
click at [1419, 213] on div "Обробити Не вдалося зв'язатися Зв'язався з клієнтом за допомогою іншого каналу …" at bounding box center [1437, 216] width 82 height 19
click at [1363, 232] on div "Не вдалося зв'язатися" at bounding box center [1344, 239] width 265 height 25
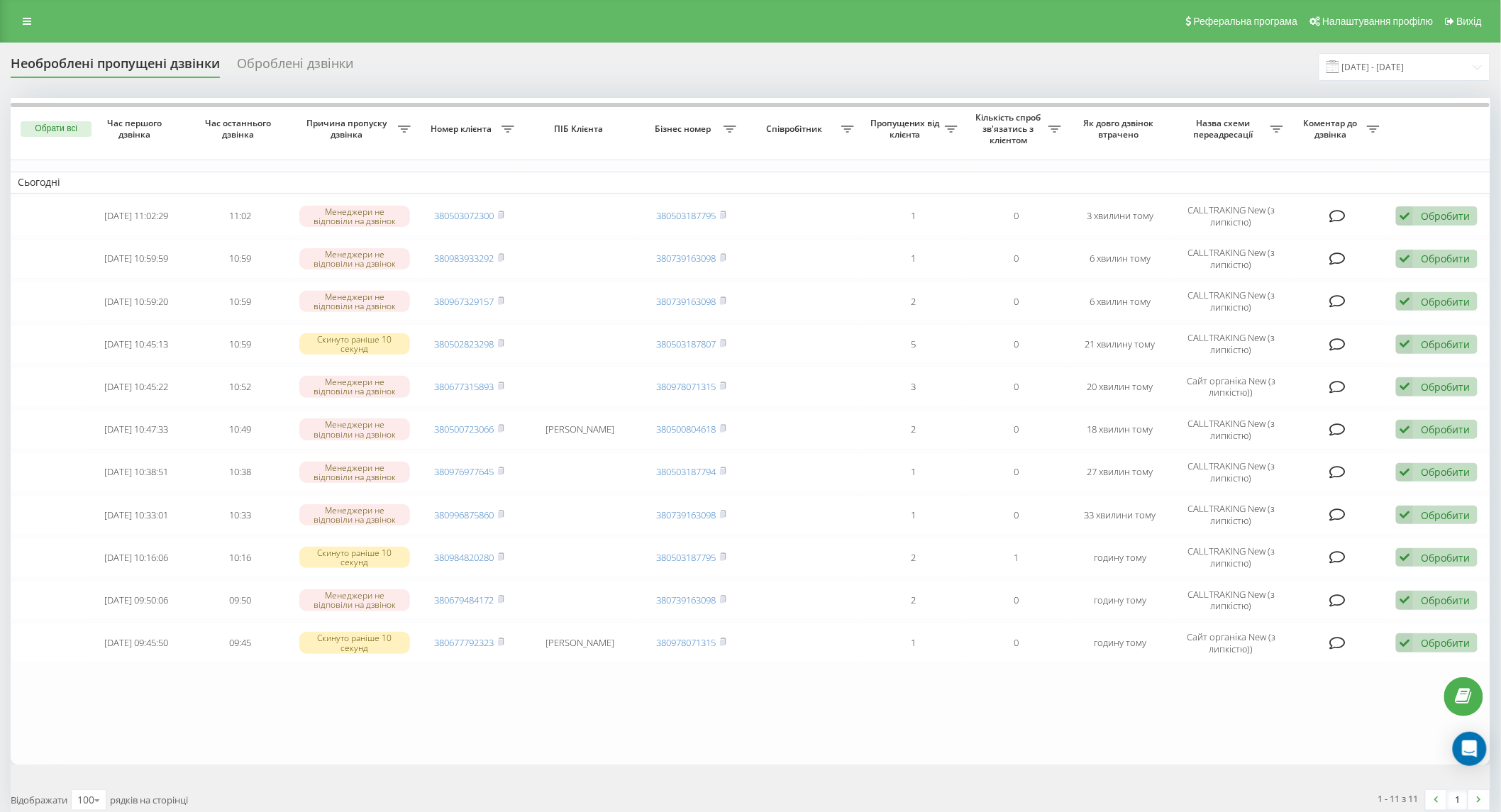
click at [680, 176] on td "Сьогодні" at bounding box center [750, 182] width 1479 height 22
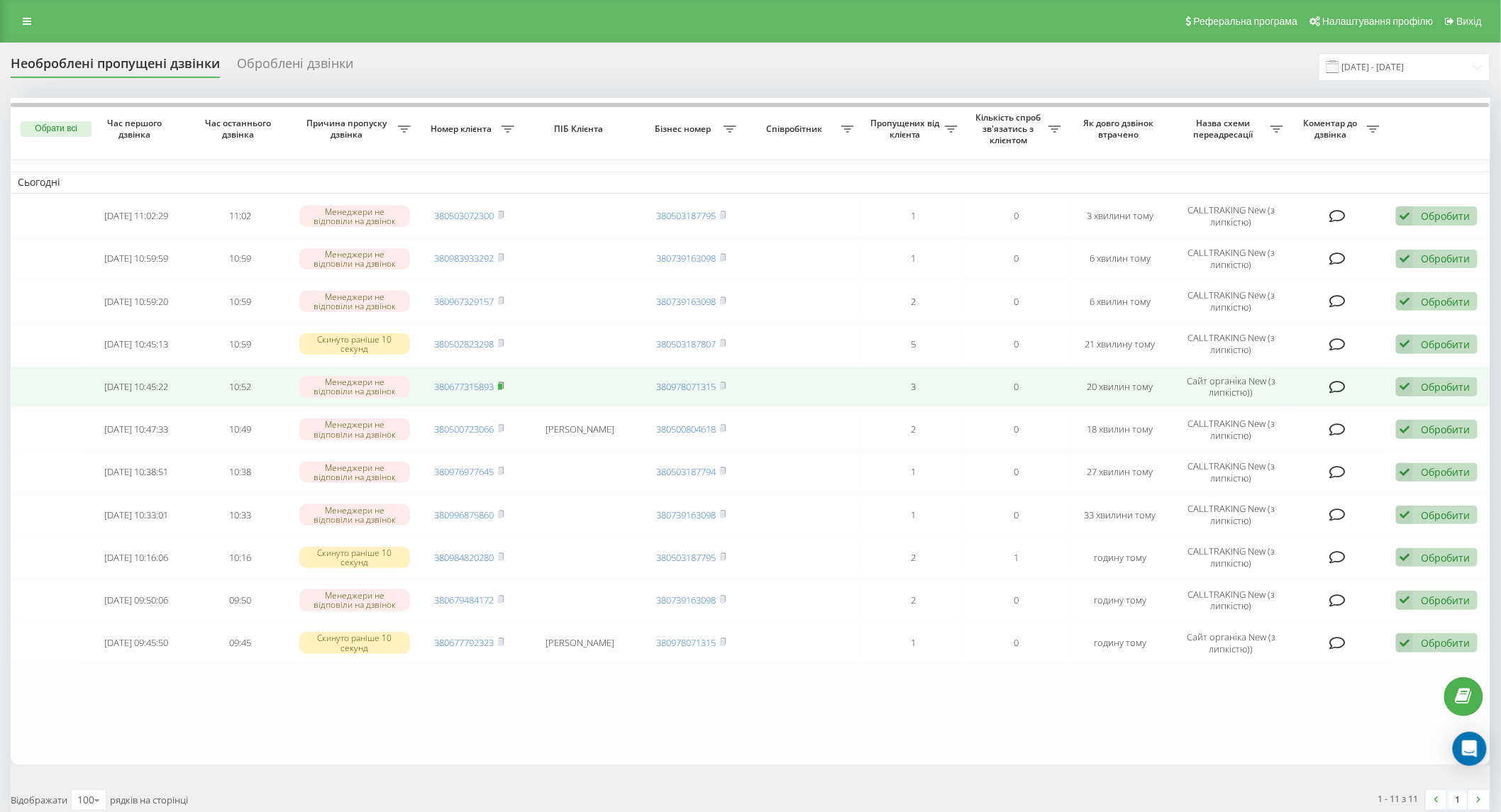
click at [503, 384] on rect at bounding box center [500, 386] width 4 height 7
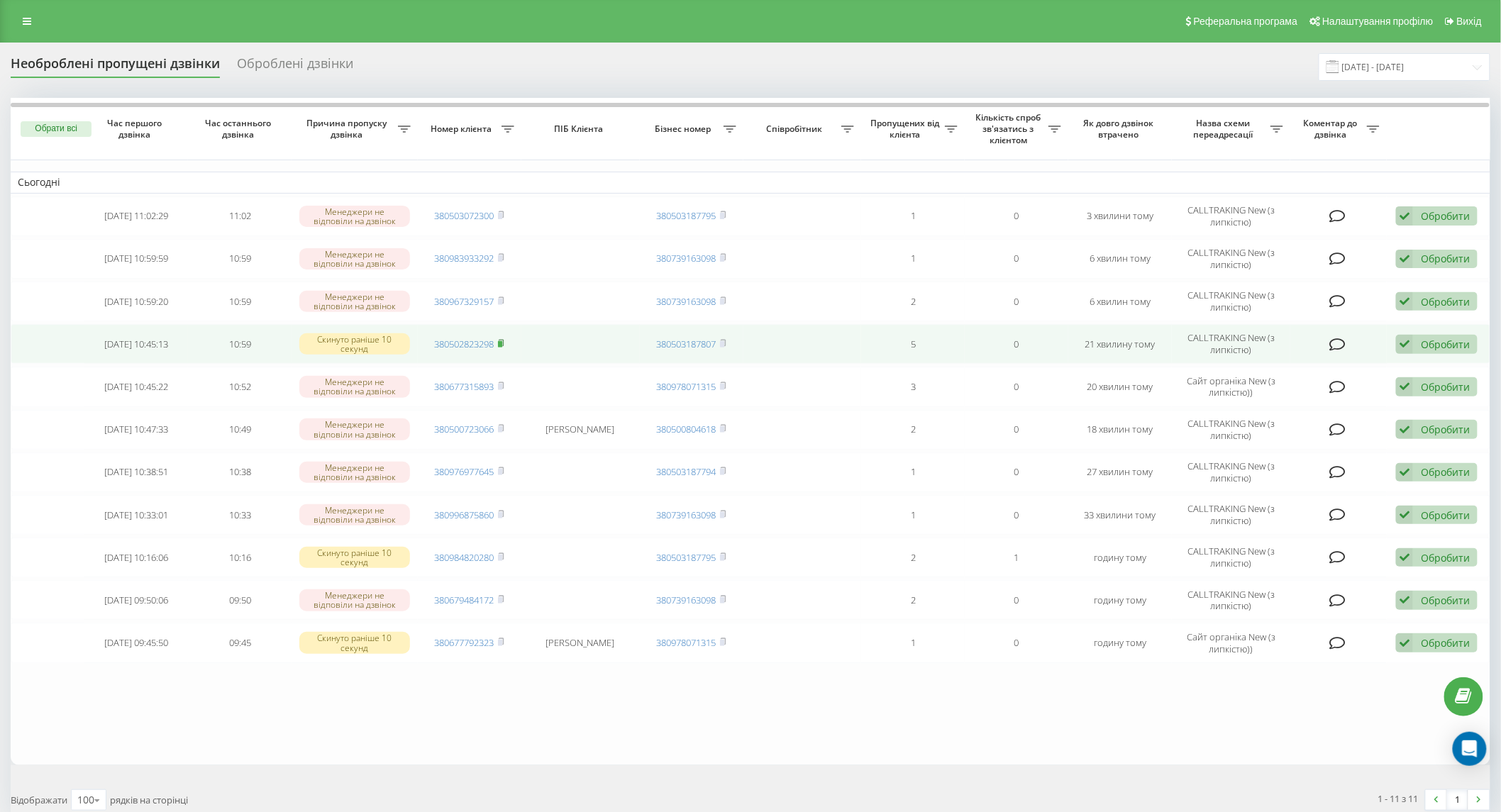
click at [502, 345] on rect at bounding box center [500, 344] width 4 height 7
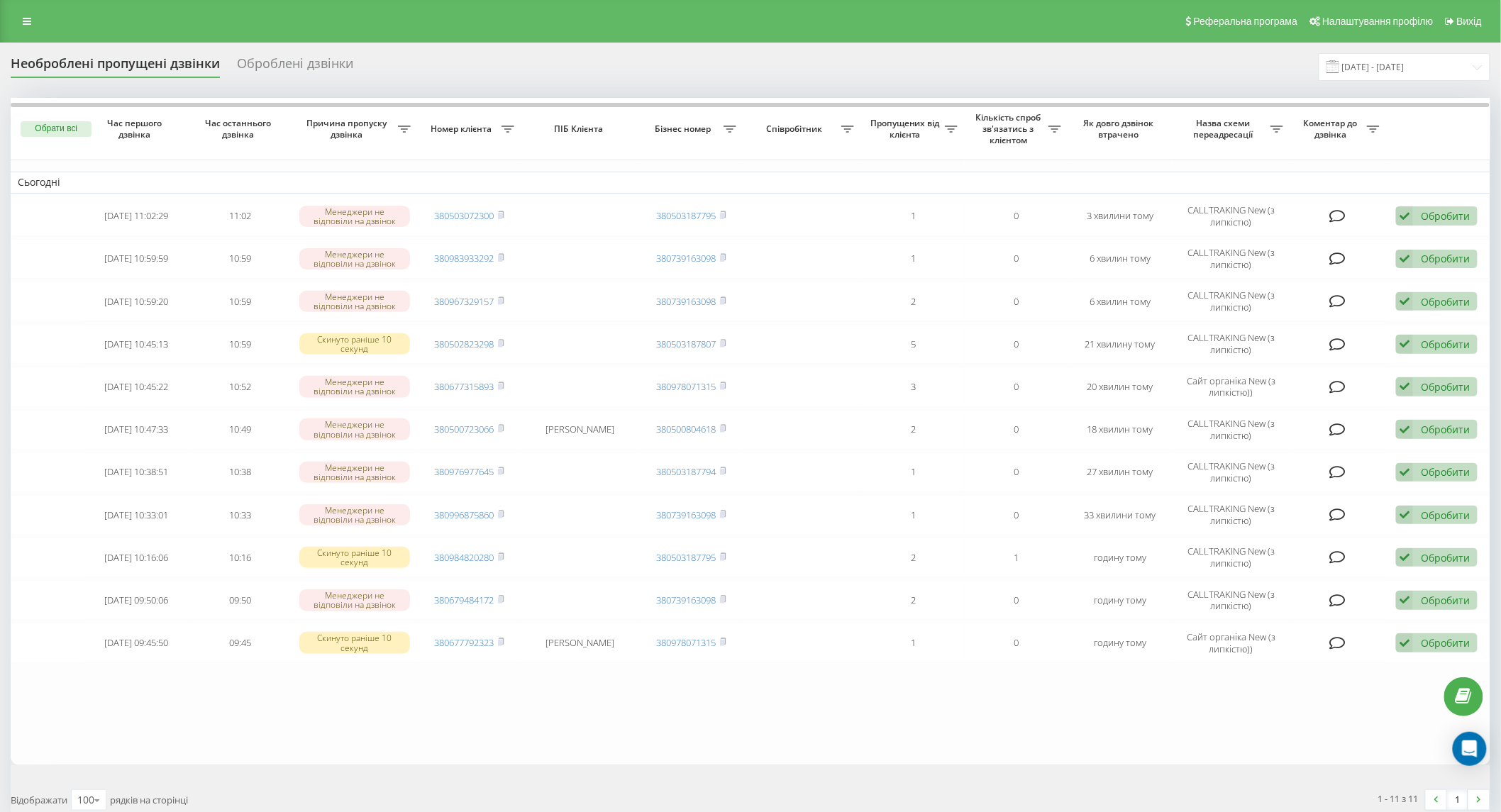
click at [1109, 712] on table "Сьогодні 2025-09-19 11:02:29 11:02 Менеджери не відповіли на дзвінок 3805030723…" at bounding box center [750, 431] width 1479 height 667
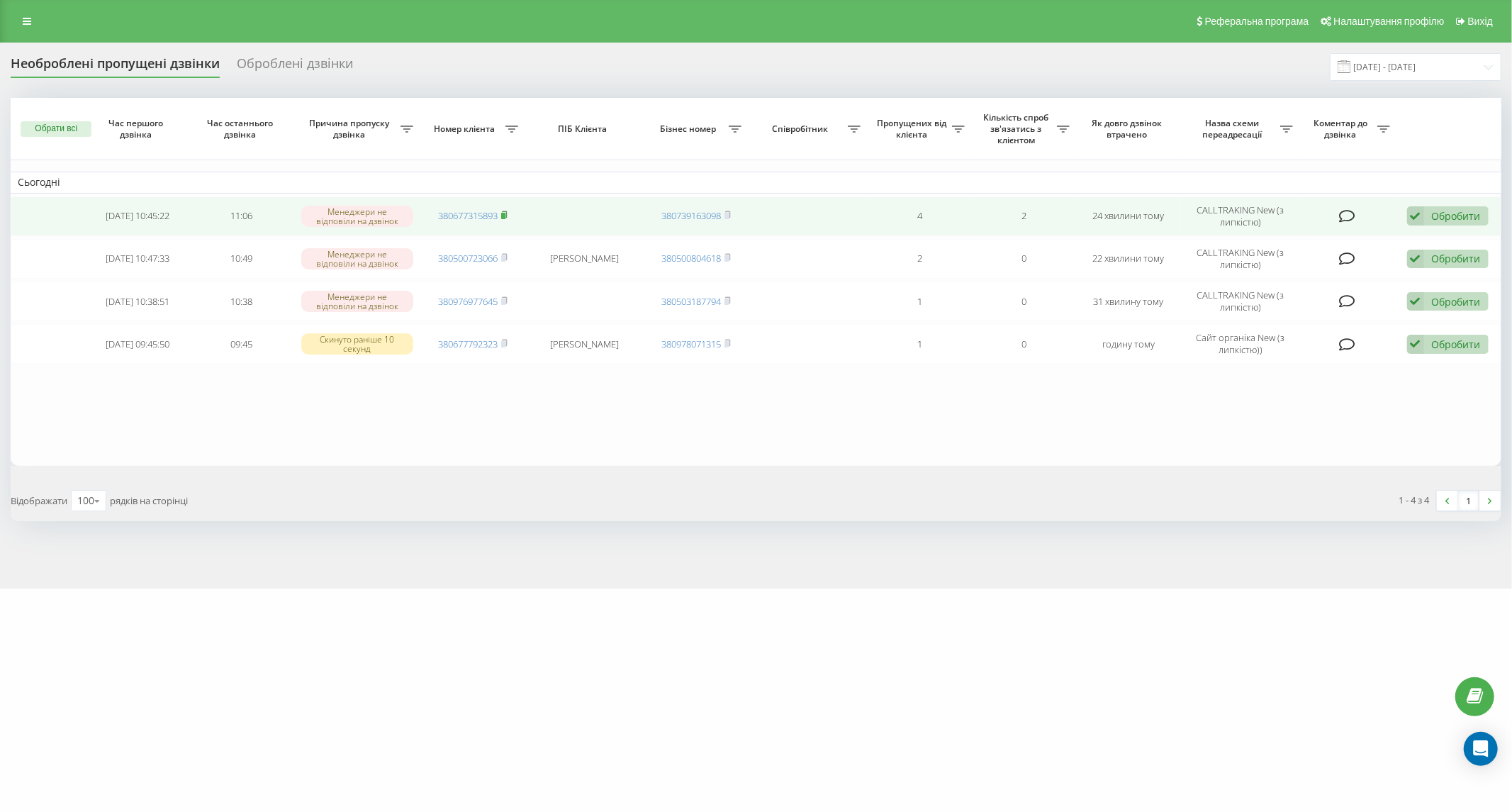
click at [505, 217] on rect at bounding box center [504, 216] width 4 height 7
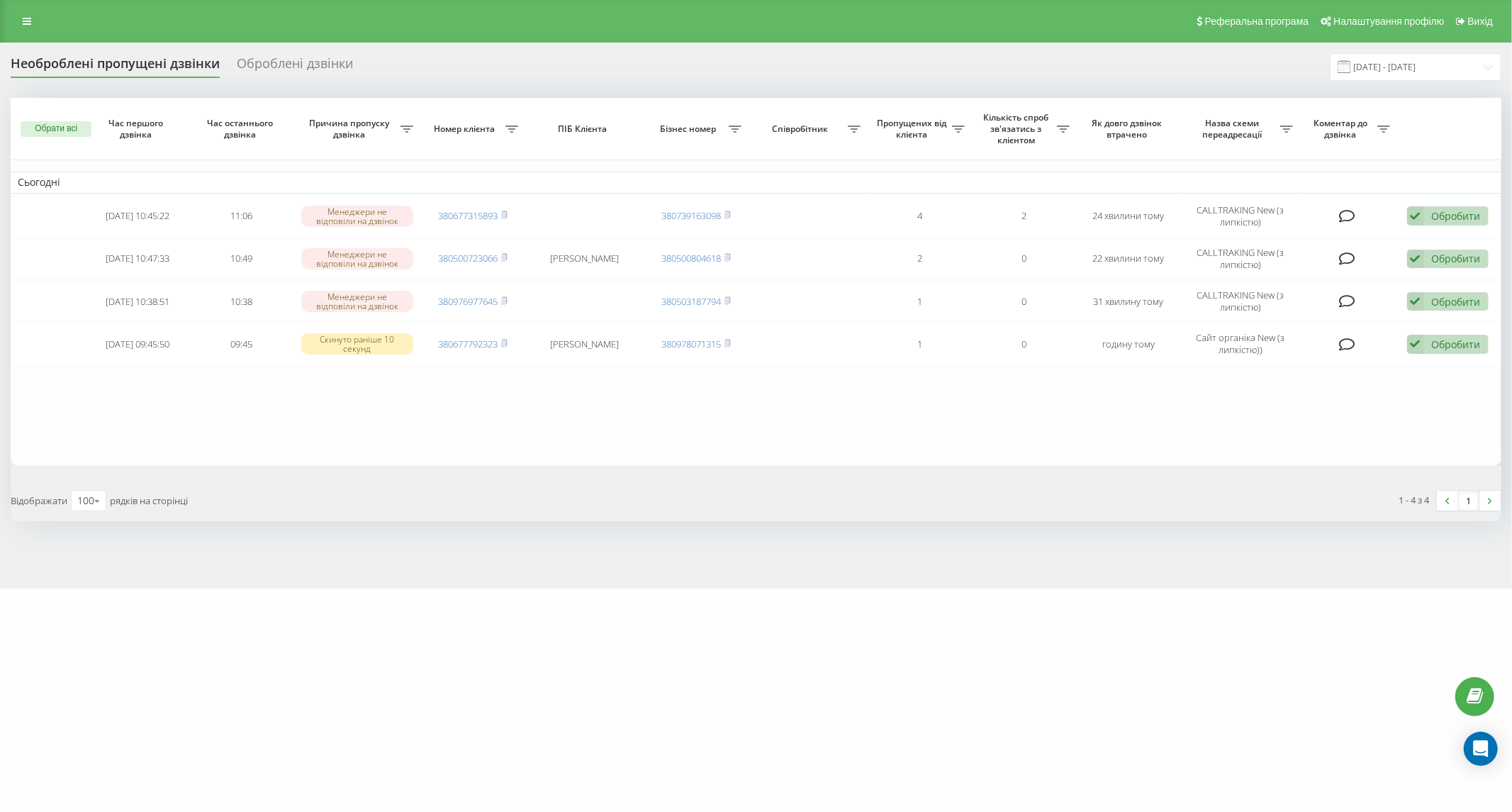
click at [400, 549] on div "Необроблені пропущені дзвінки Оброблені дзвінки 19.09.2025 - 19.09.2025 Обрати …" at bounding box center [756, 316] width 1512 height 546
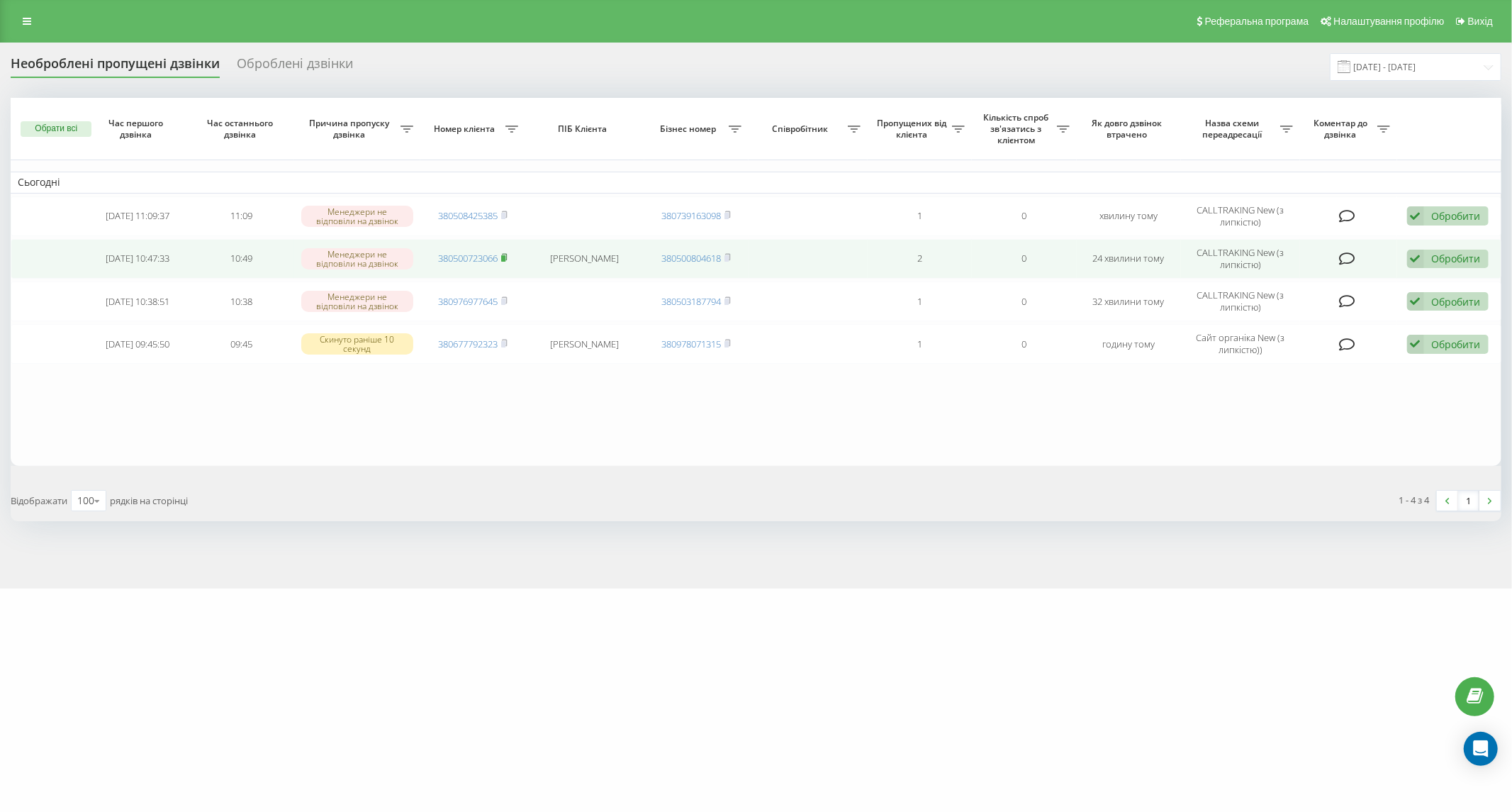
click at [505, 258] on rect at bounding box center [504, 258] width 4 height 7
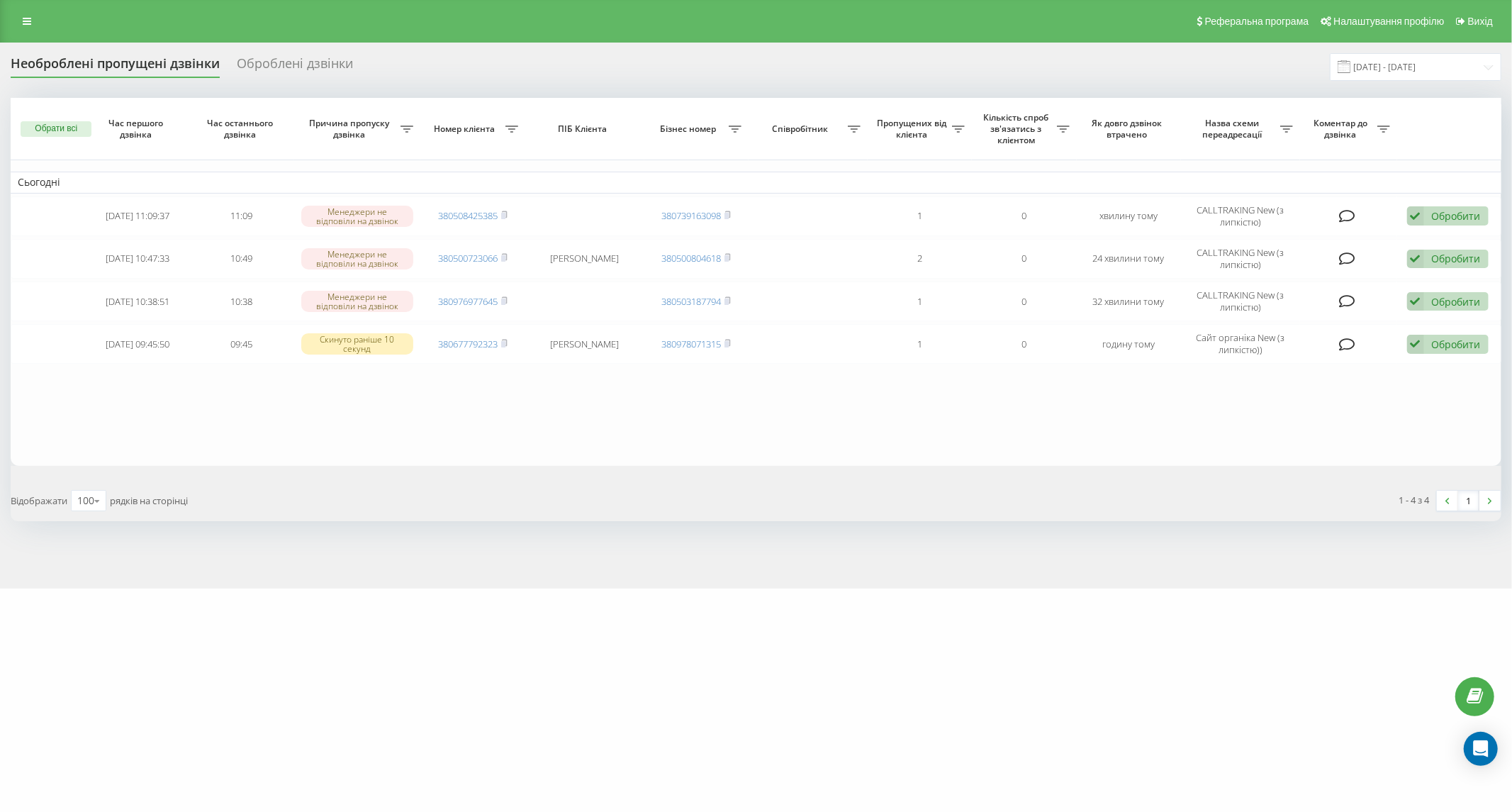
click at [1072, 562] on div "Необроблені пропущені дзвінки Оброблені дзвінки 19.09.2025 - 19.09.2025 Обрати …" at bounding box center [756, 316] width 1512 height 546
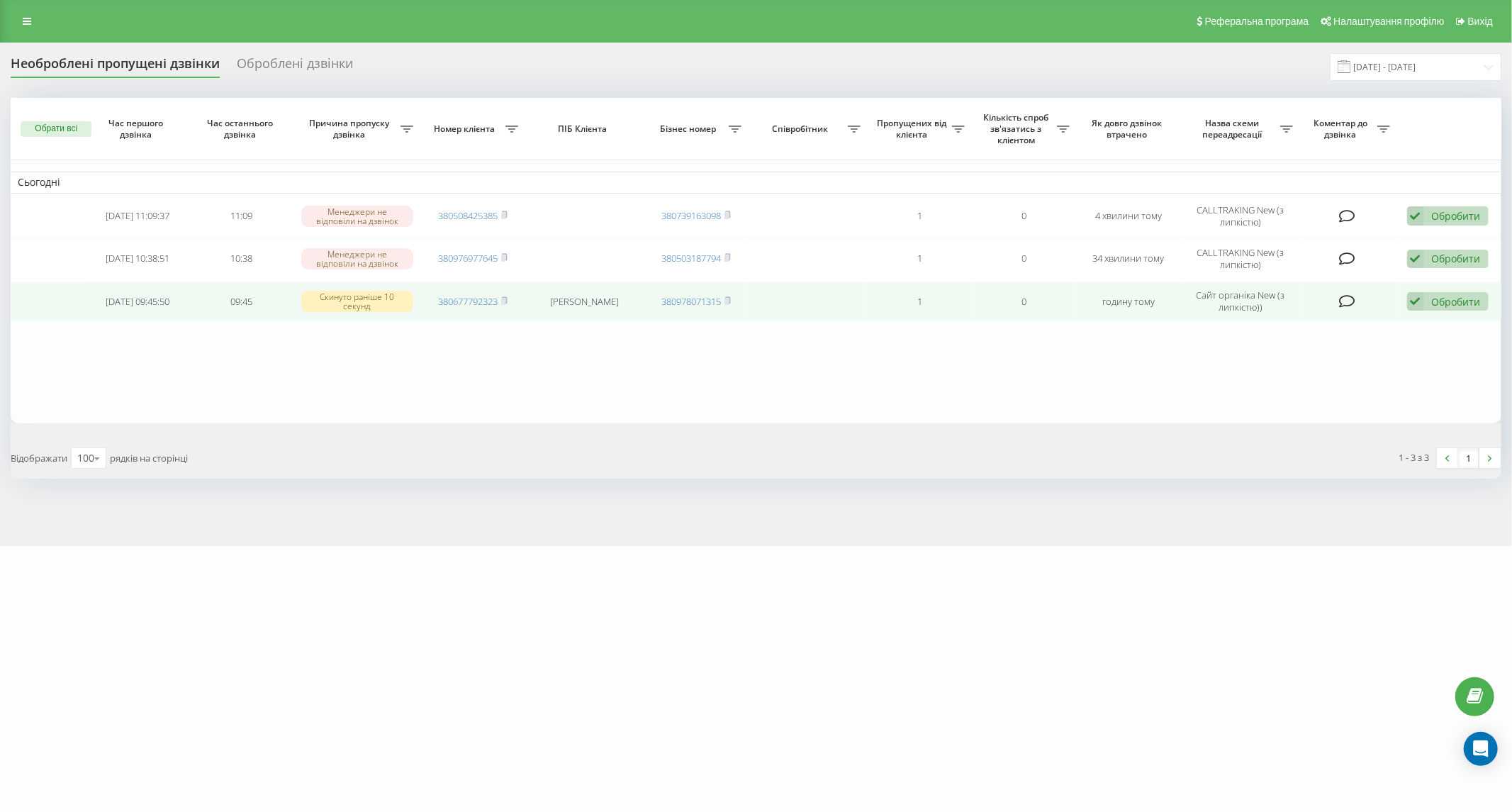
click at [509, 302] on td "380677792323" at bounding box center [472, 301] width 104 height 39
click at [505, 302] on rect at bounding box center [504, 301] width 4 height 7
click at [1436, 304] on div "Обробити" at bounding box center [1456, 301] width 49 height 13
click at [1292, 403] on span "Інший варіант" at bounding box center [1269, 400] width 71 height 13
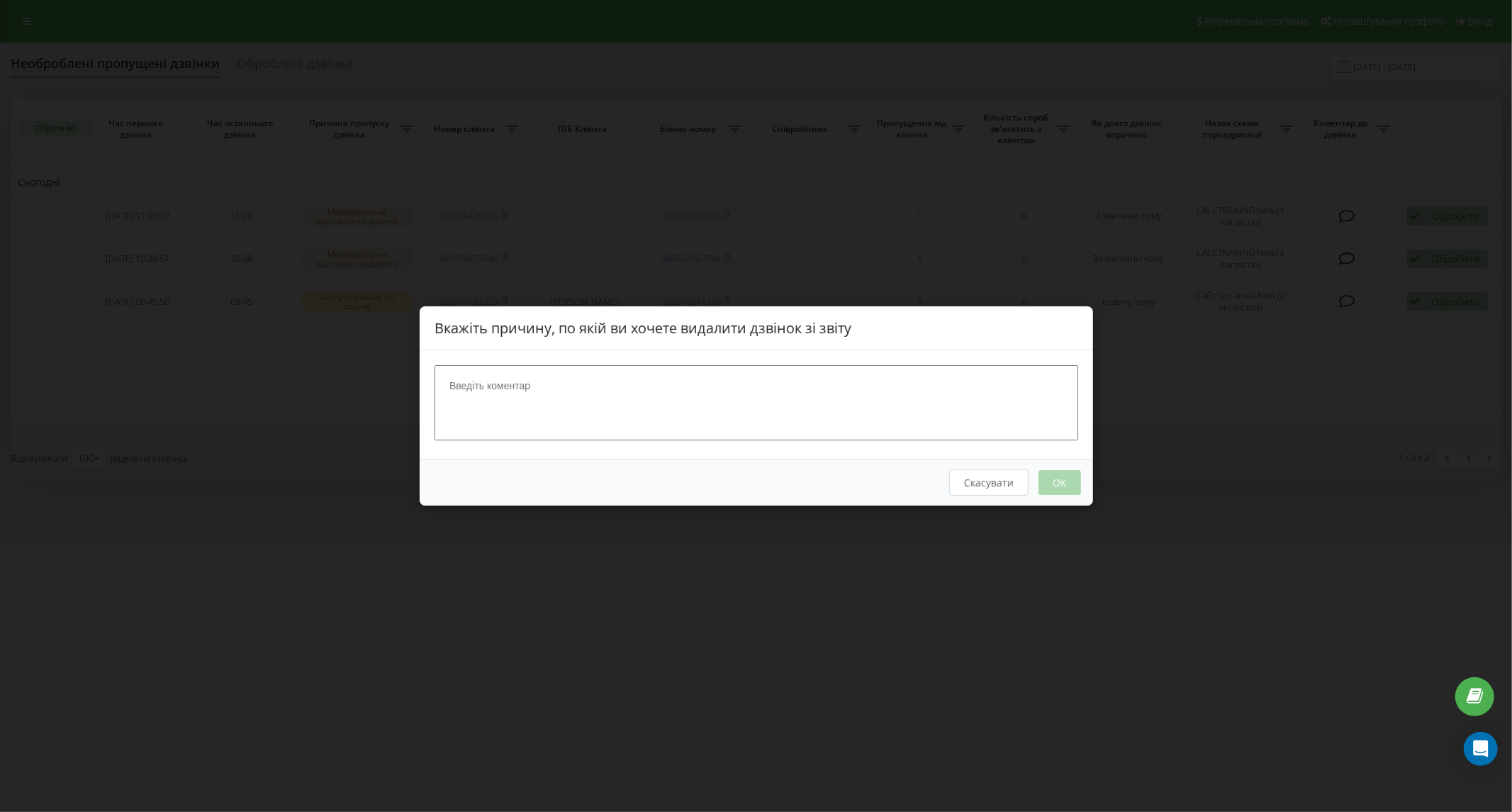
click at [660, 423] on textarea at bounding box center [756, 403] width 644 height 75
type textarea "наш слоняра"
click at [1066, 481] on button "OK" at bounding box center [1059, 482] width 42 height 25
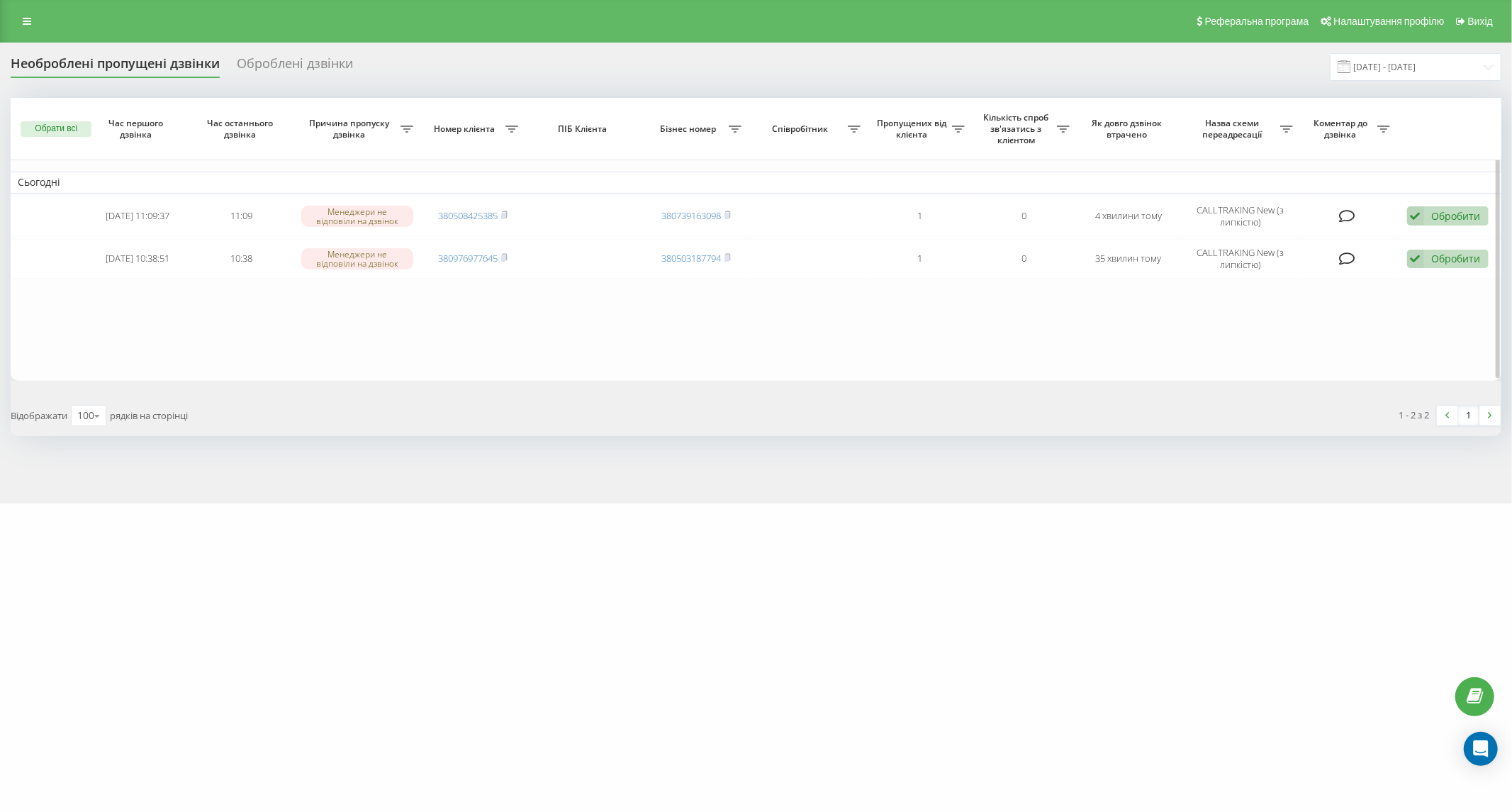
click at [592, 350] on table "Сьогодні 2025-09-19 11:09:37 11:09 Менеджери не відповіли на дзвінок 3805084253…" at bounding box center [756, 239] width 1491 height 283
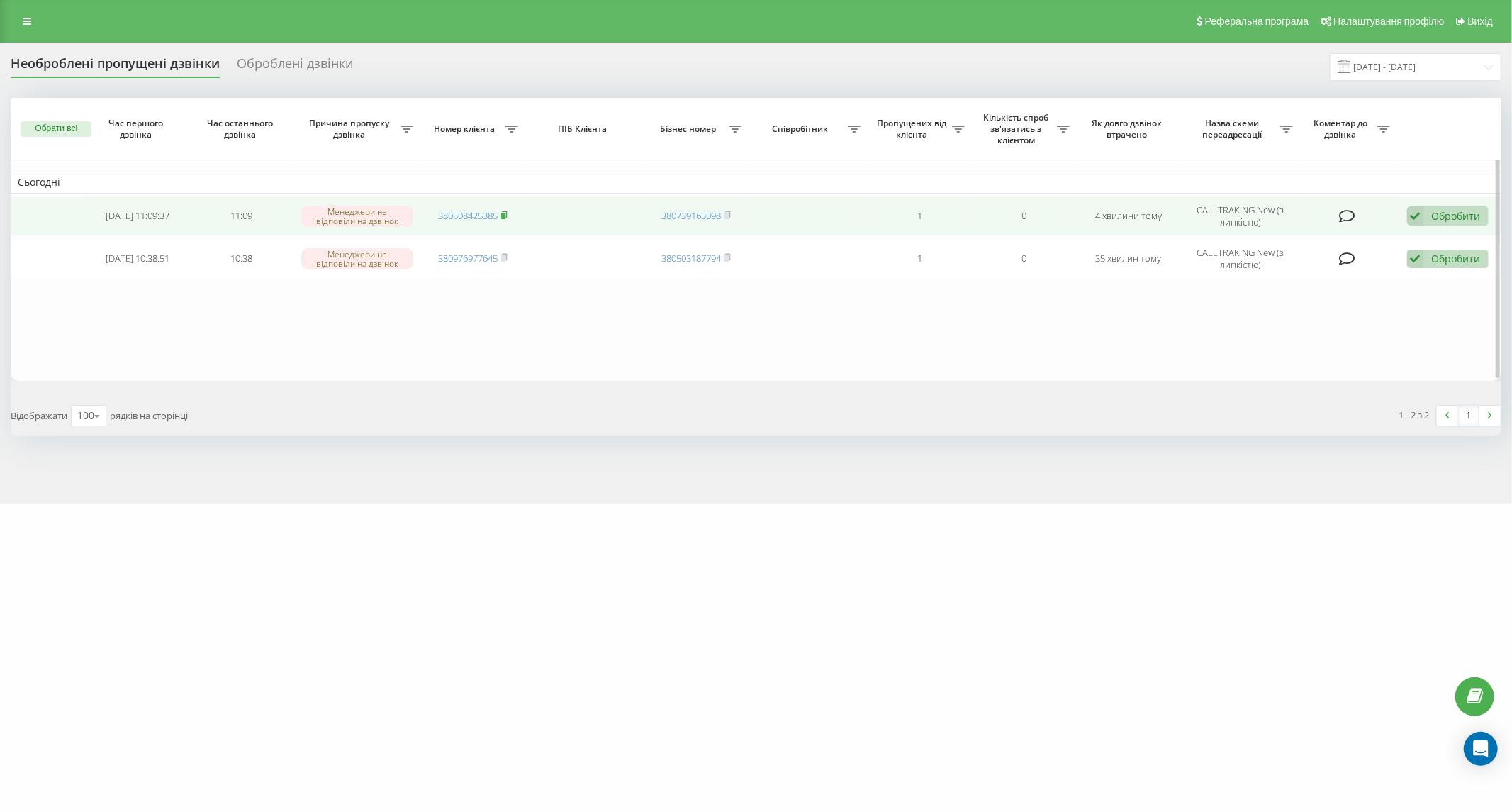
click at [505, 214] on rect at bounding box center [504, 216] width 4 height 7
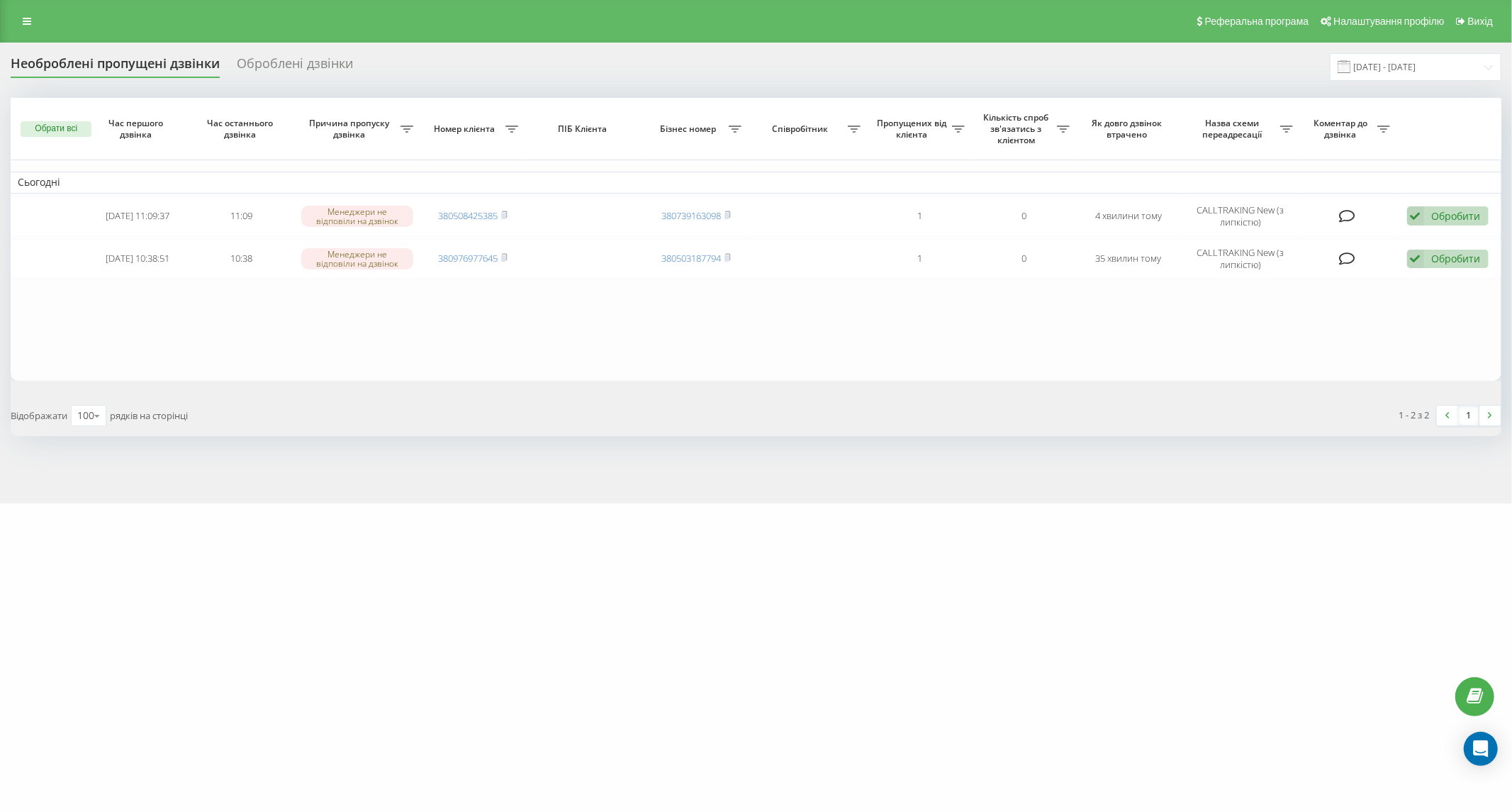
click at [1104, 468] on div "Необроблені пропущені дзвінки Оброблені дзвінки [DATE] - [DATE] Обрати всі Час …" at bounding box center [756, 272] width 1512 height 461
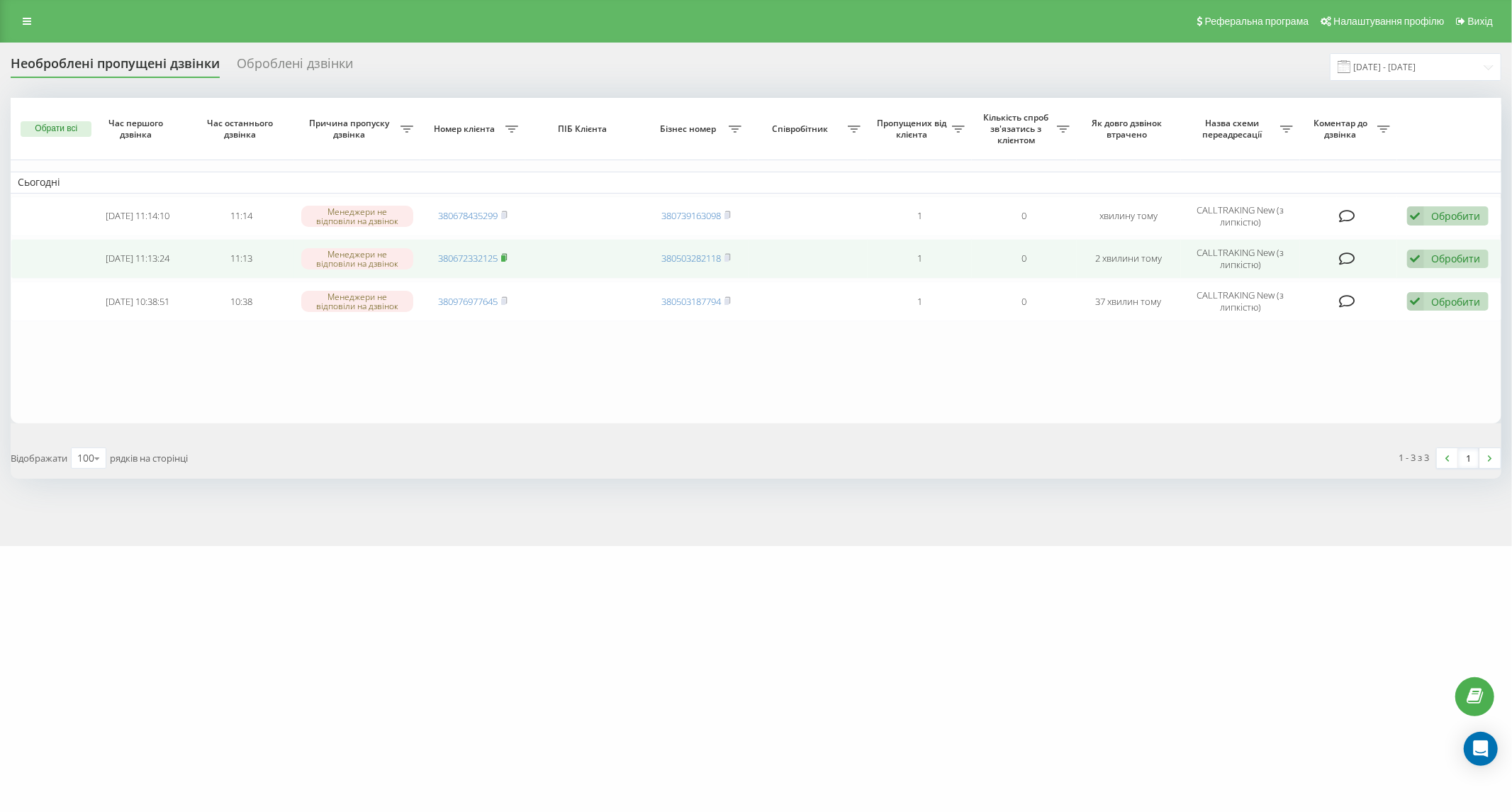
click at [505, 260] on rect at bounding box center [504, 258] width 4 height 7
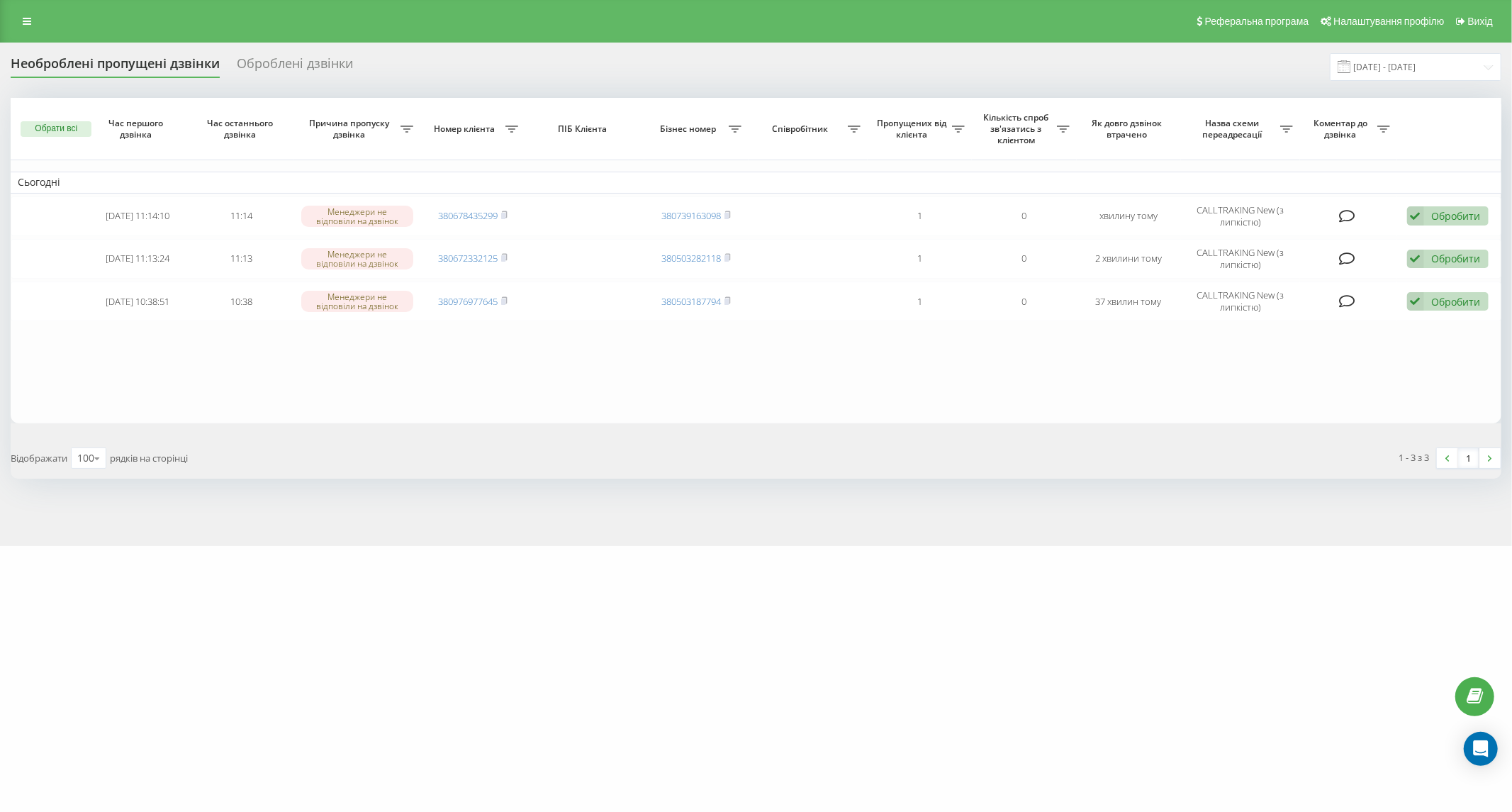
click at [1080, 476] on div "1 - 3 з 3 1" at bounding box center [1135, 458] width 756 height 41
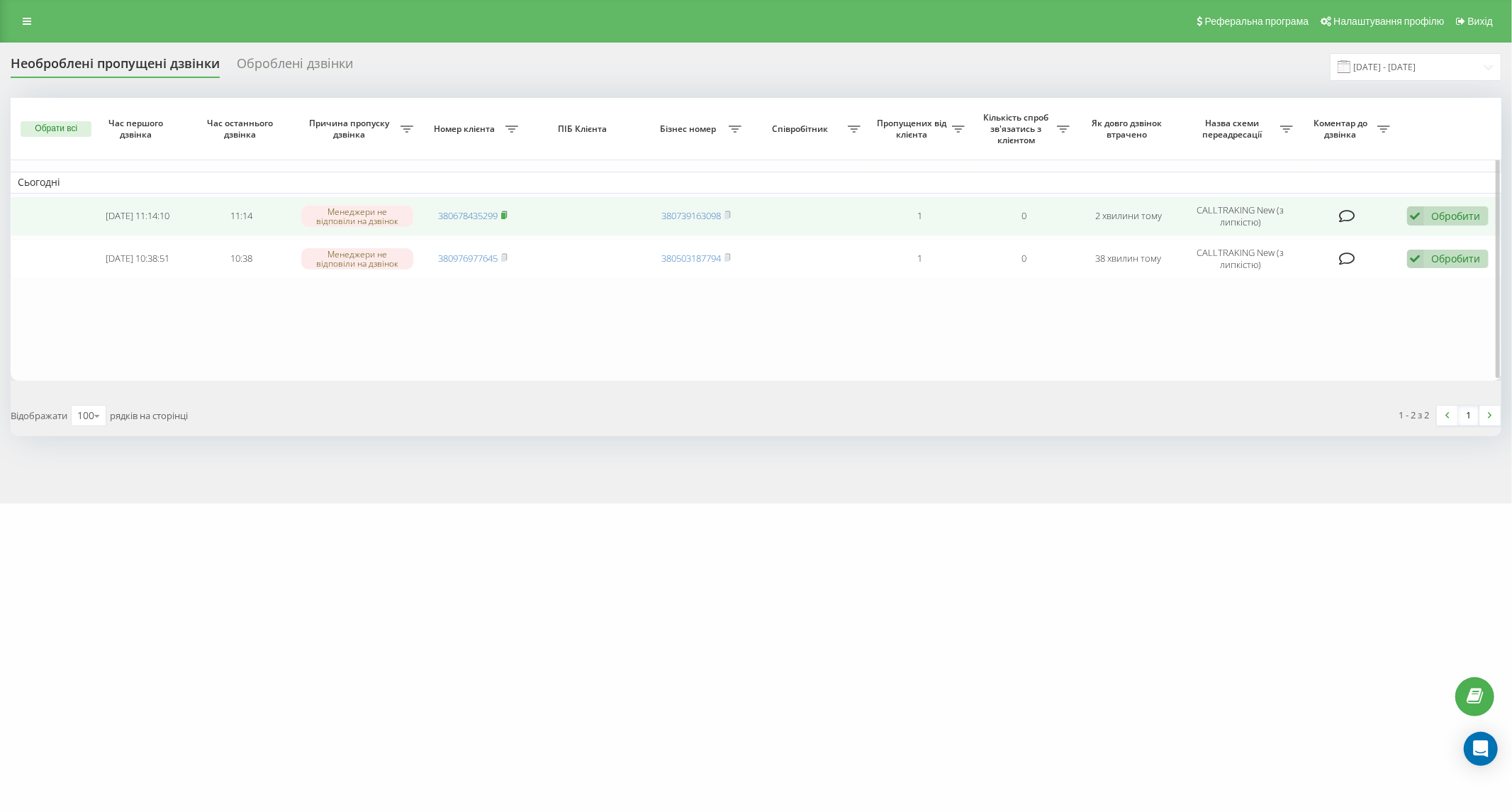
click at [502, 217] on icon at bounding box center [504, 214] width 7 height 8
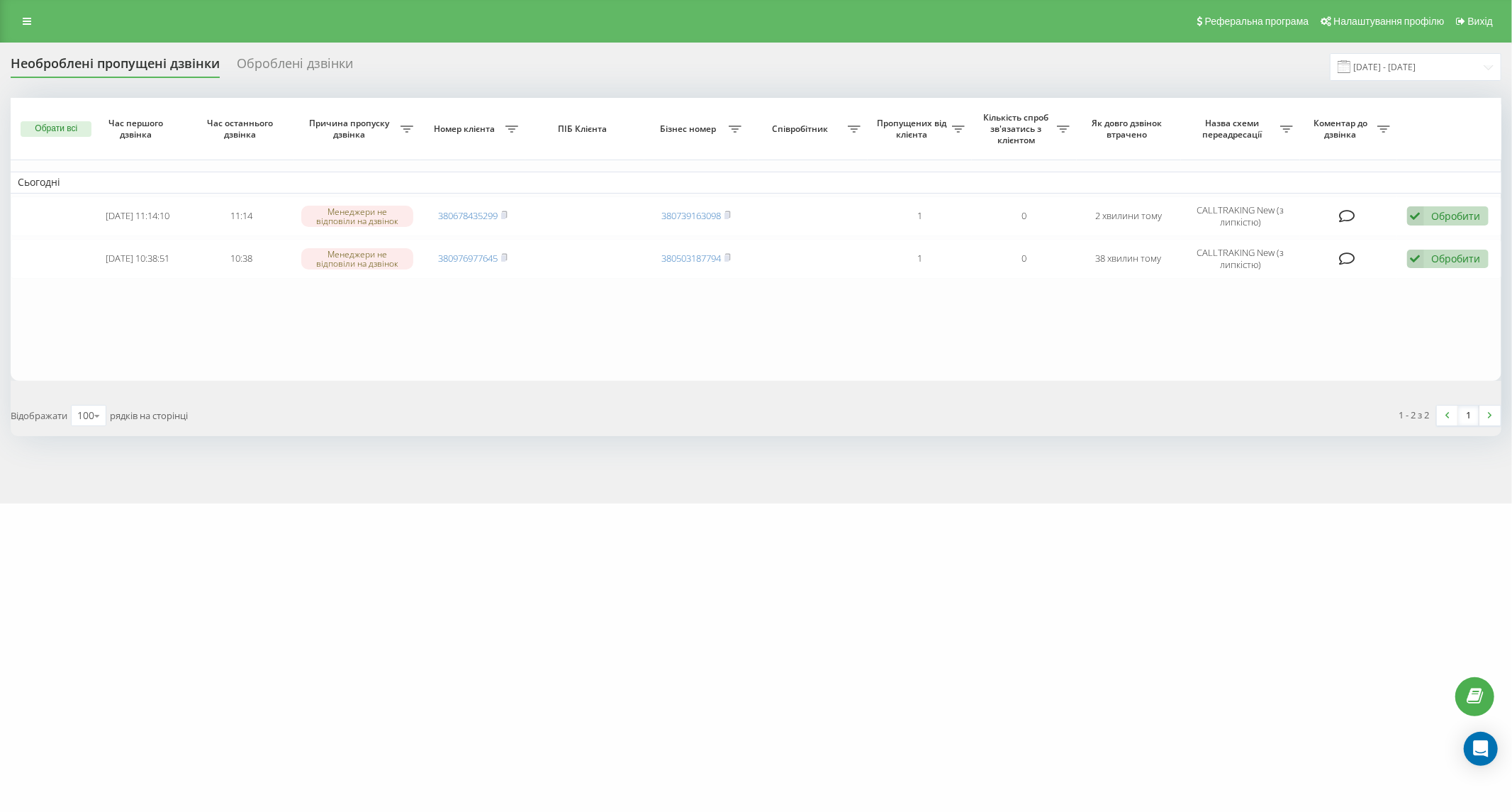
click at [553, 570] on div "[DOMAIN_NAME] Проекти [DOMAIN_NAME] Центр звернень Журнал дзвінків Журнал повід…" at bounding box center [756, 406] width 1512 height 812
